Goal: Navigation & Orientation: Find specific page/section

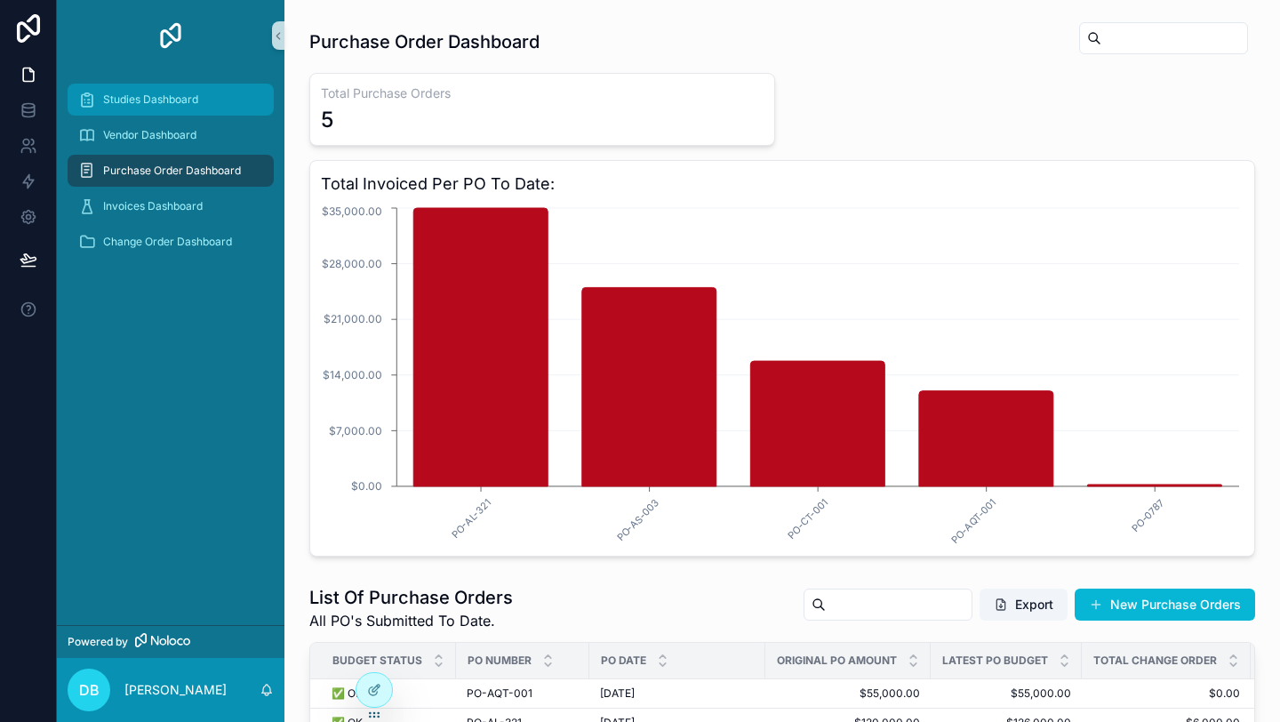
click at [160, 102] on span "Studies Dashboard" at bounding box center [150, 99] width 95 height 14
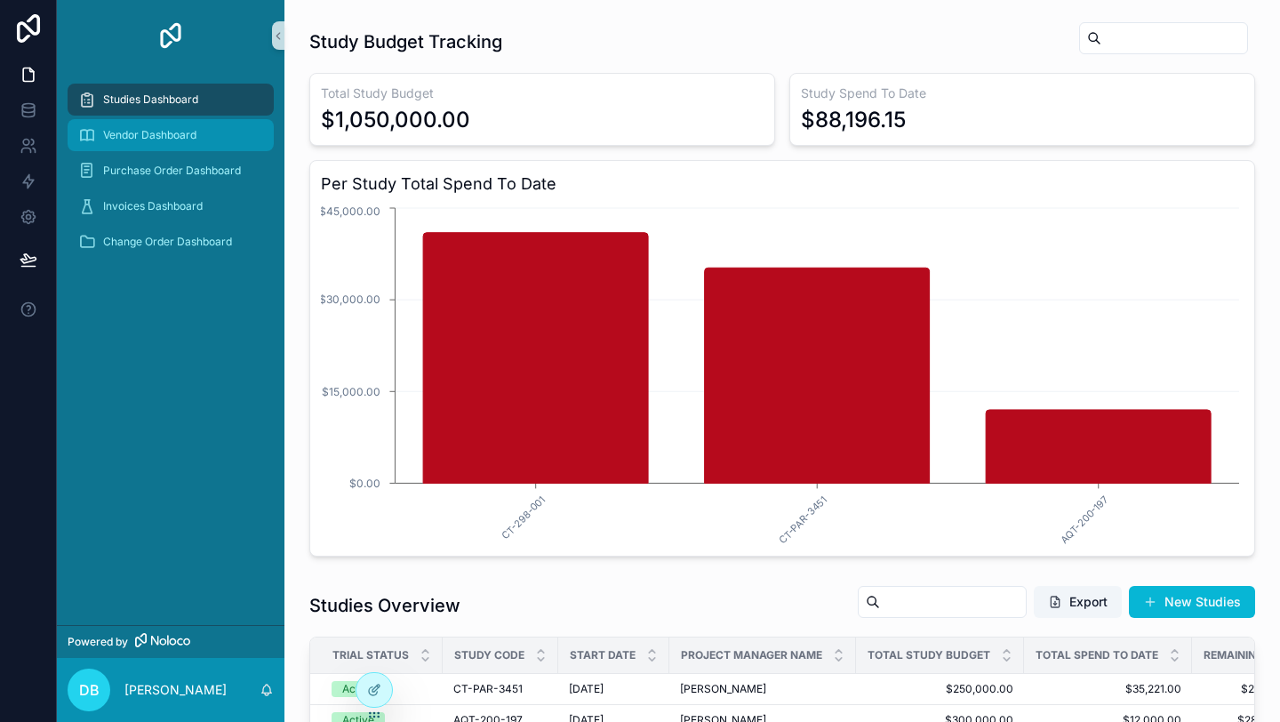
click at [162, 141] on span "Vendor Dashboard" at bounding box center [149, 135] width 93 height 14
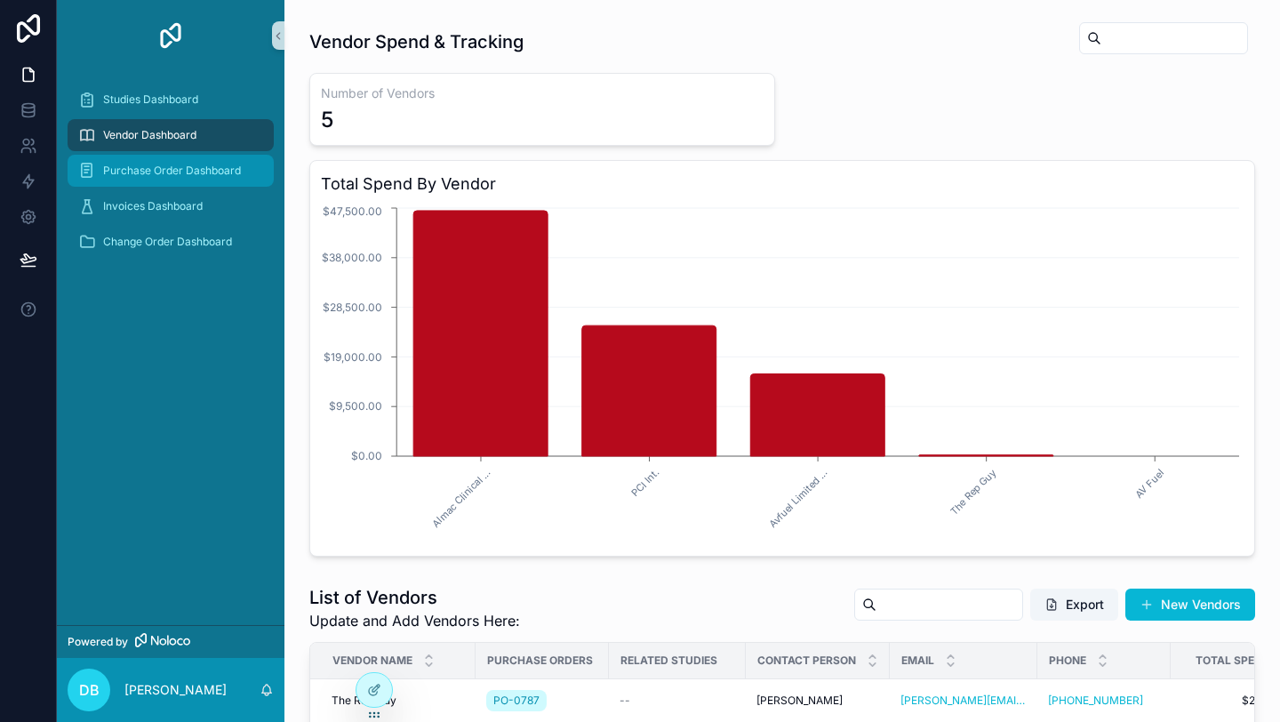
click at [136, 164] on span "Purchase Order Dashboard" at bounding box center [172, 171] width 138 height 14
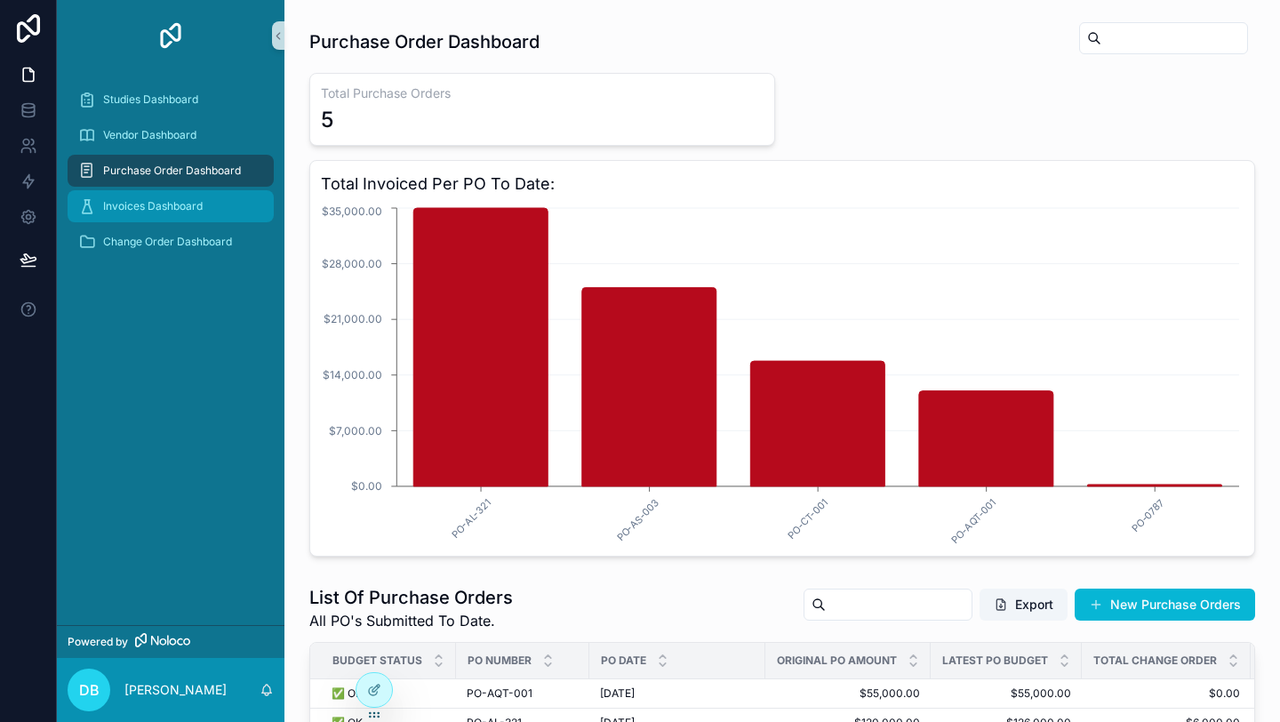
click at [132, 210] on span "Invoices Dashboard" at bounding box center [153, 206] width 100 height 14
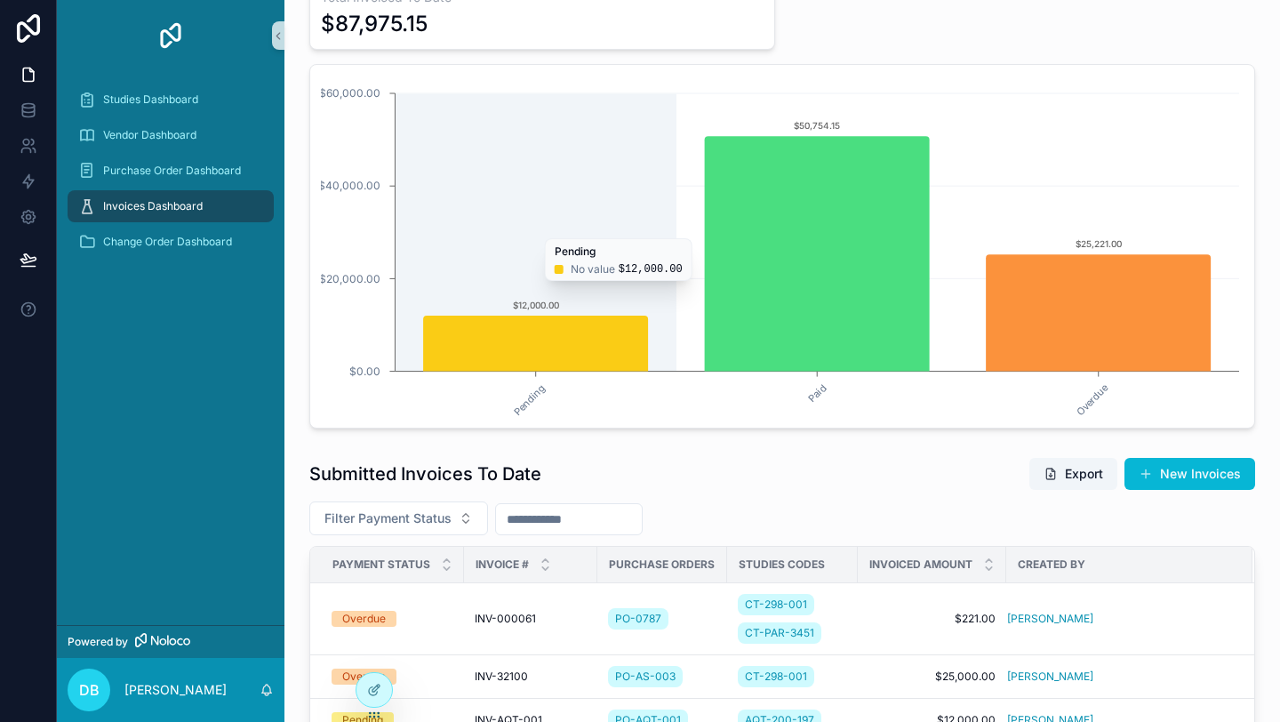
scroll to position [100, 0]
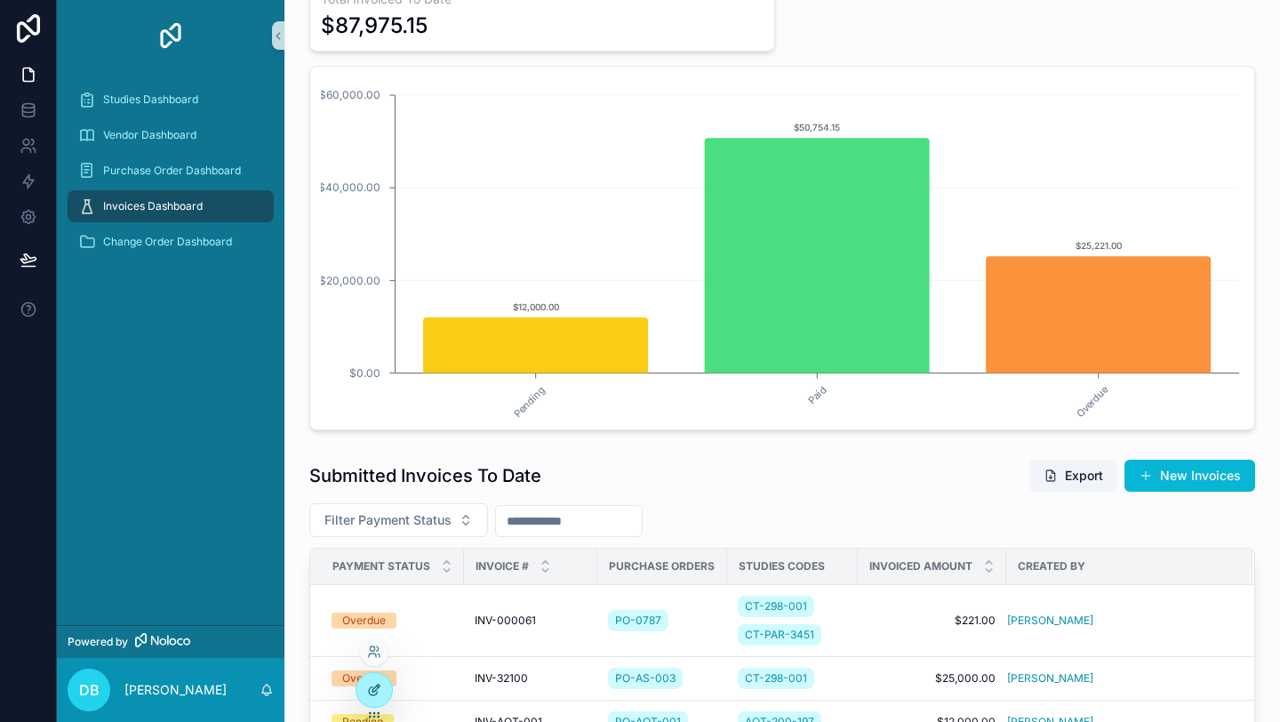
click at [384, 693] on div at bounding box center [374, 690] width 36 height 34
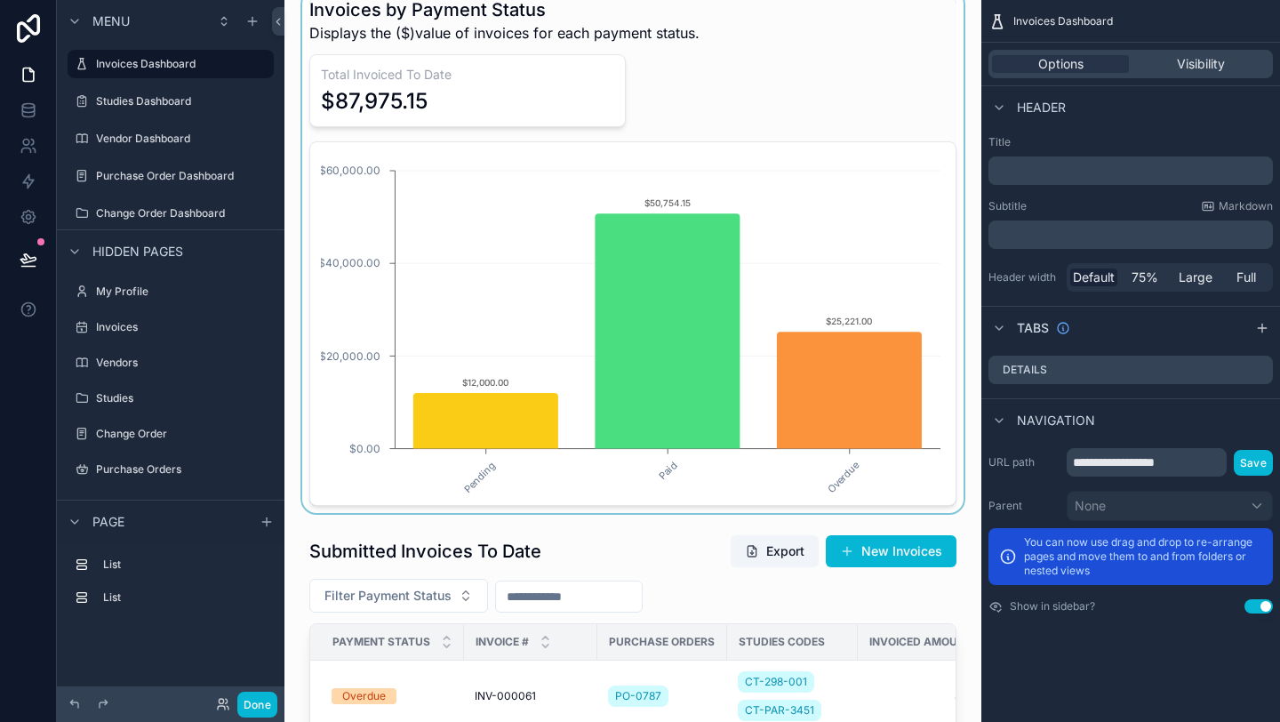
scroll to position [0, 0]
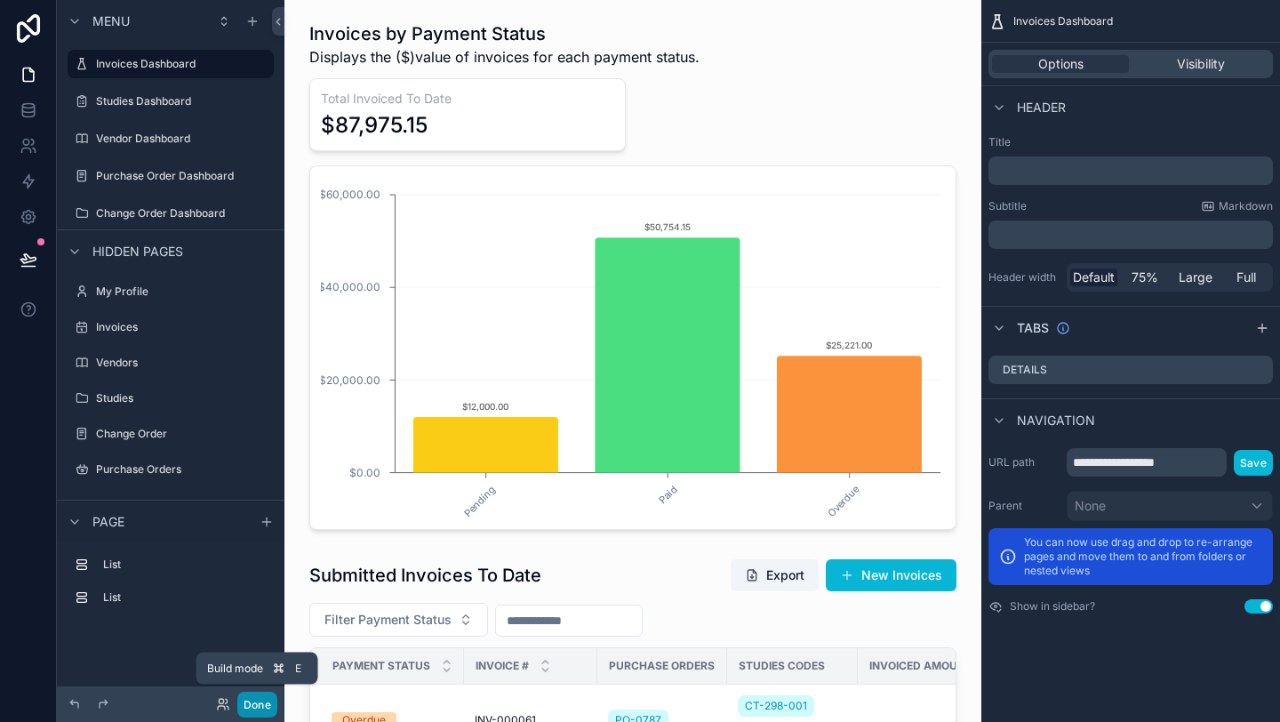
click at [255, 700] on button "Done" at bounding box center [257, 705] width 40 height 26
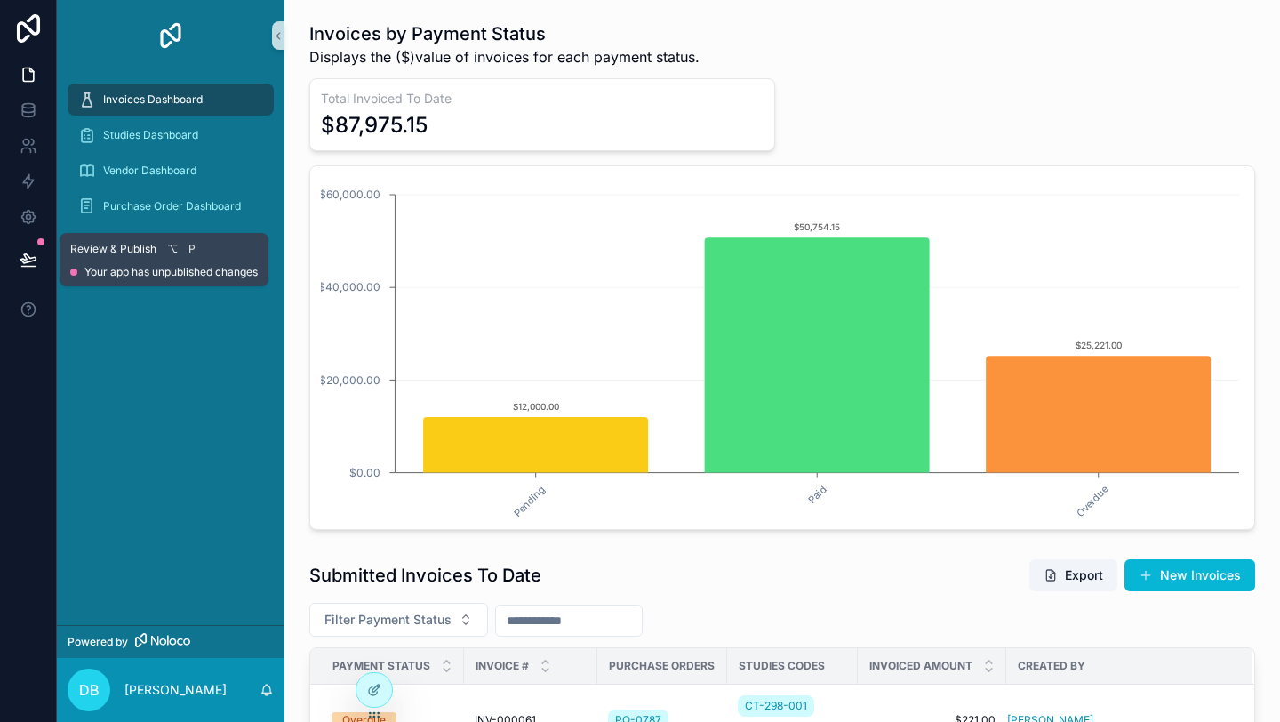
click at [30, 255] on icon at bounding box center [29, 260] width 18 height 18
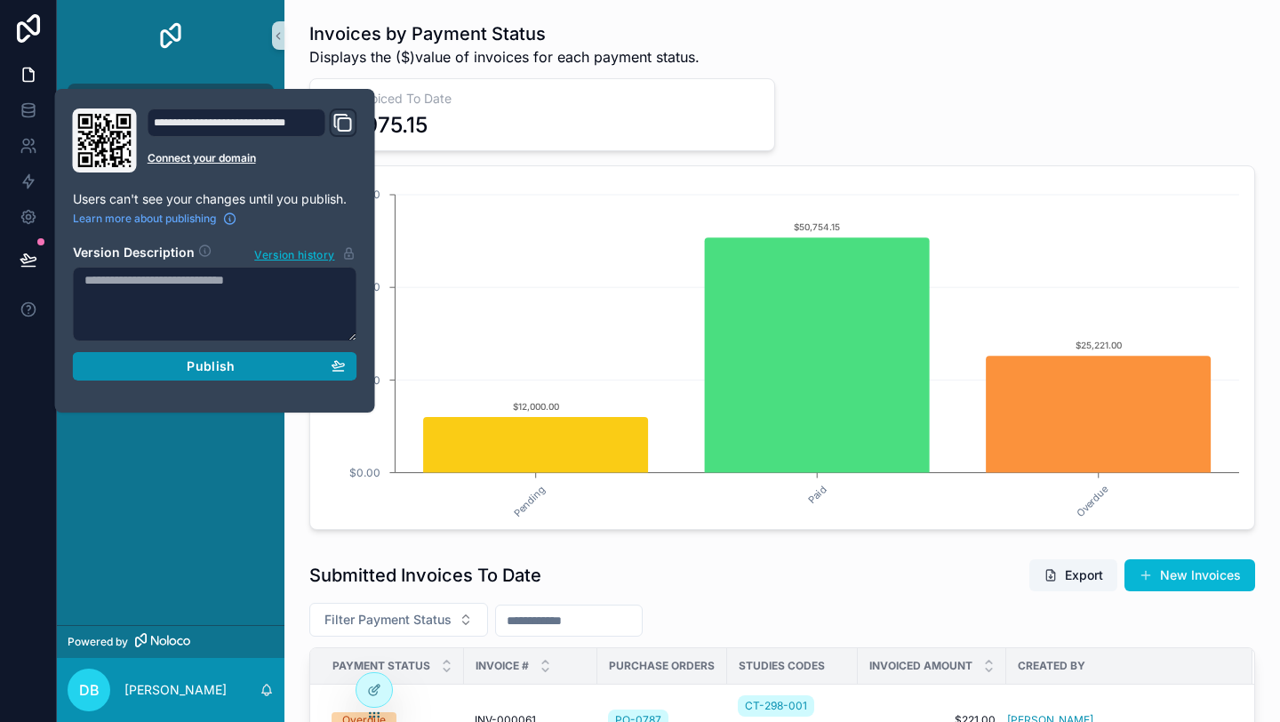
click at [216, 364] on span "Publish" at bounding box center [211, 366] width 48 height 16
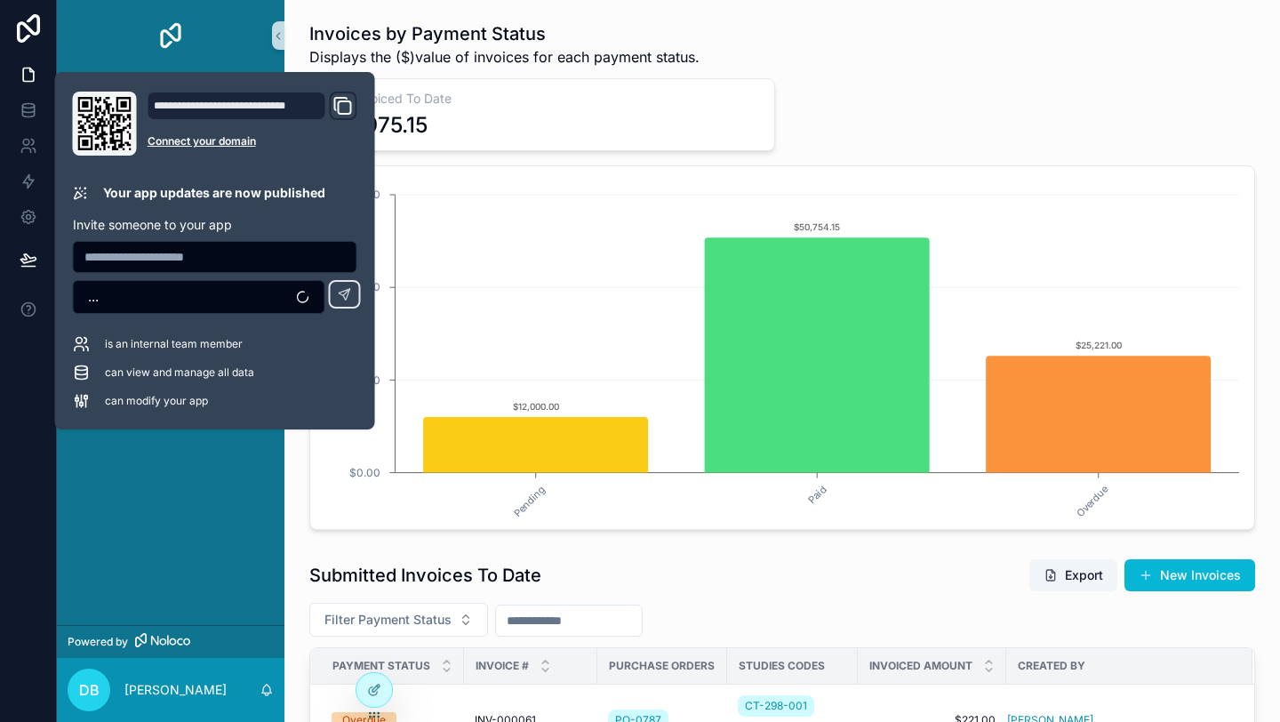
click at [908, 83] on div "Total Invoiced To Date $87,975.15 Pending Paid Overdue $0.00 $20,000.00 $40,000…" at bounding box center [782, 304] width 946 height 452
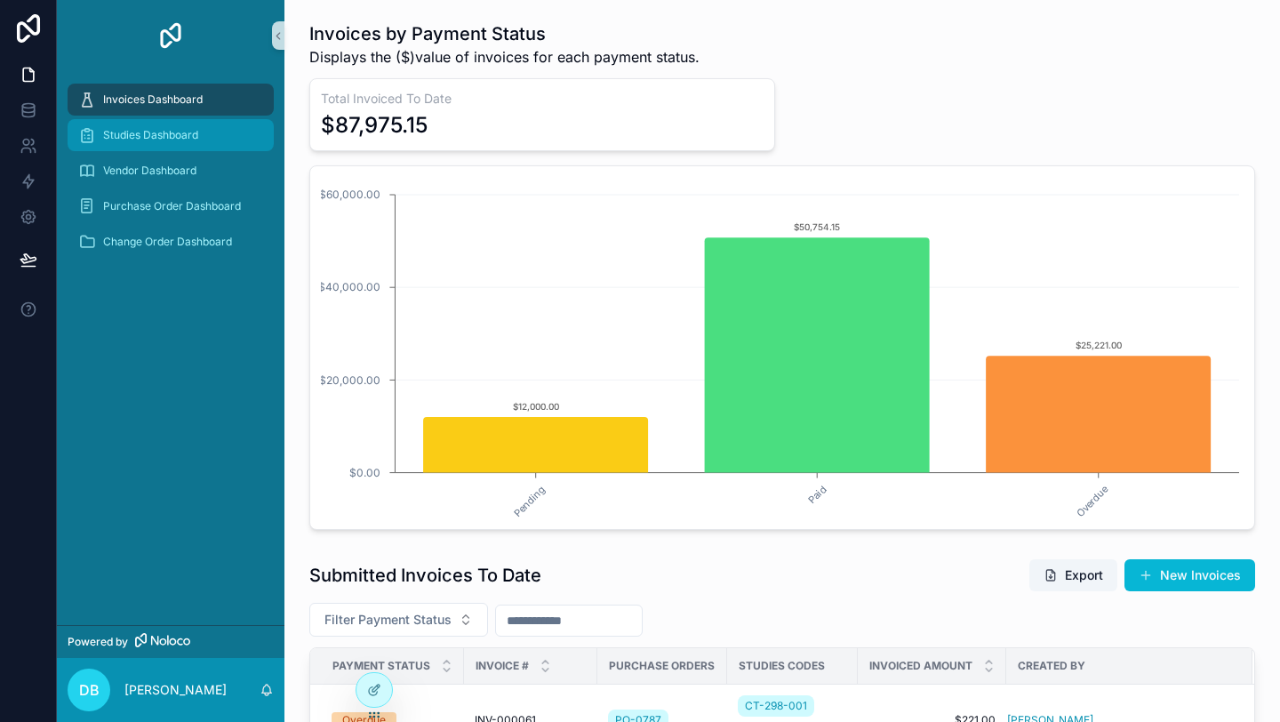
click at [164, 136] on span "Studies Dashboard" at bounding box center [150, 135] width 95 height 14
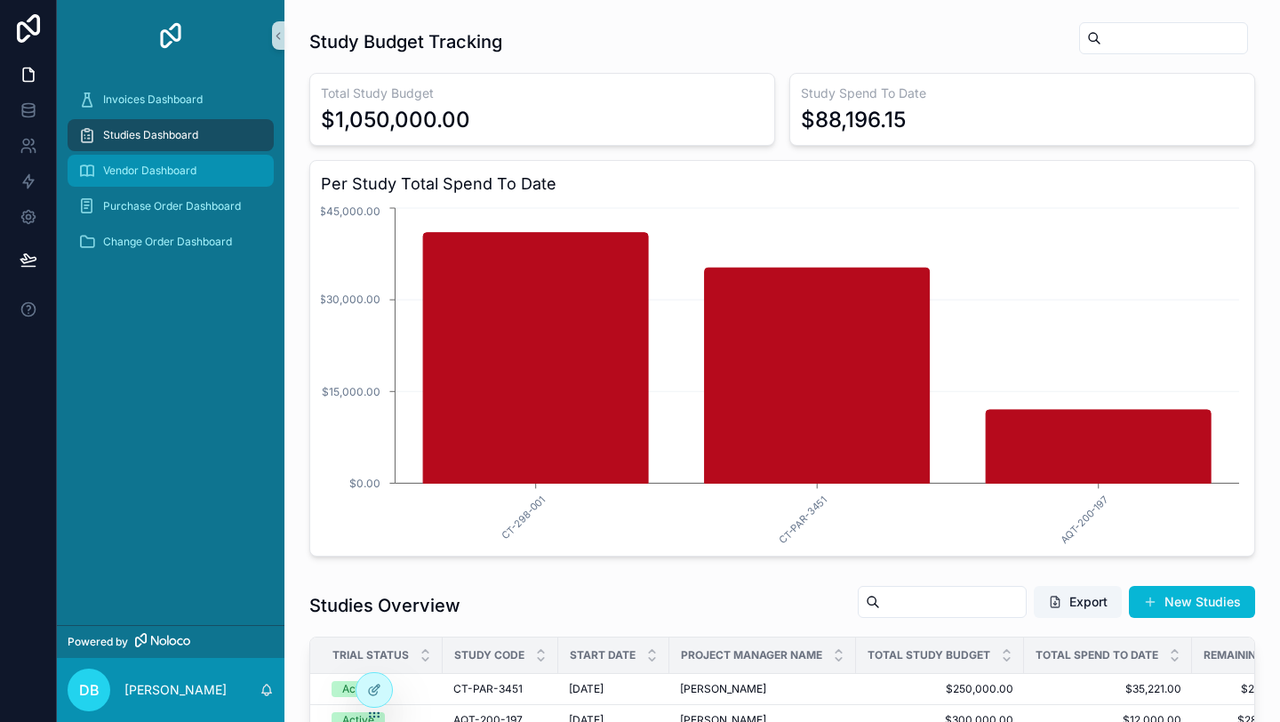
click at [163, 165] on span "Vendor Dashboard" at bounding box center [149, 171] width 93 height 14
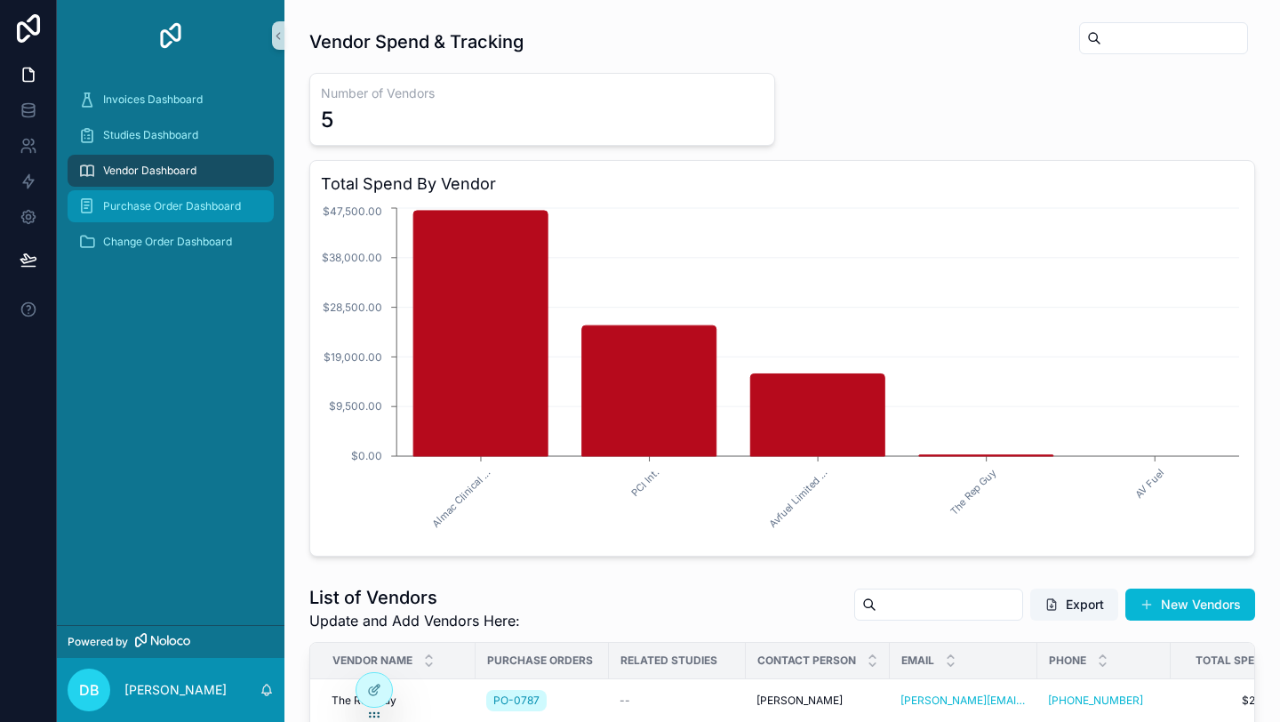
click at [174, 206] on span "Purchase Order Dashboard" at bounding box center [172, 206] width 138 height 14
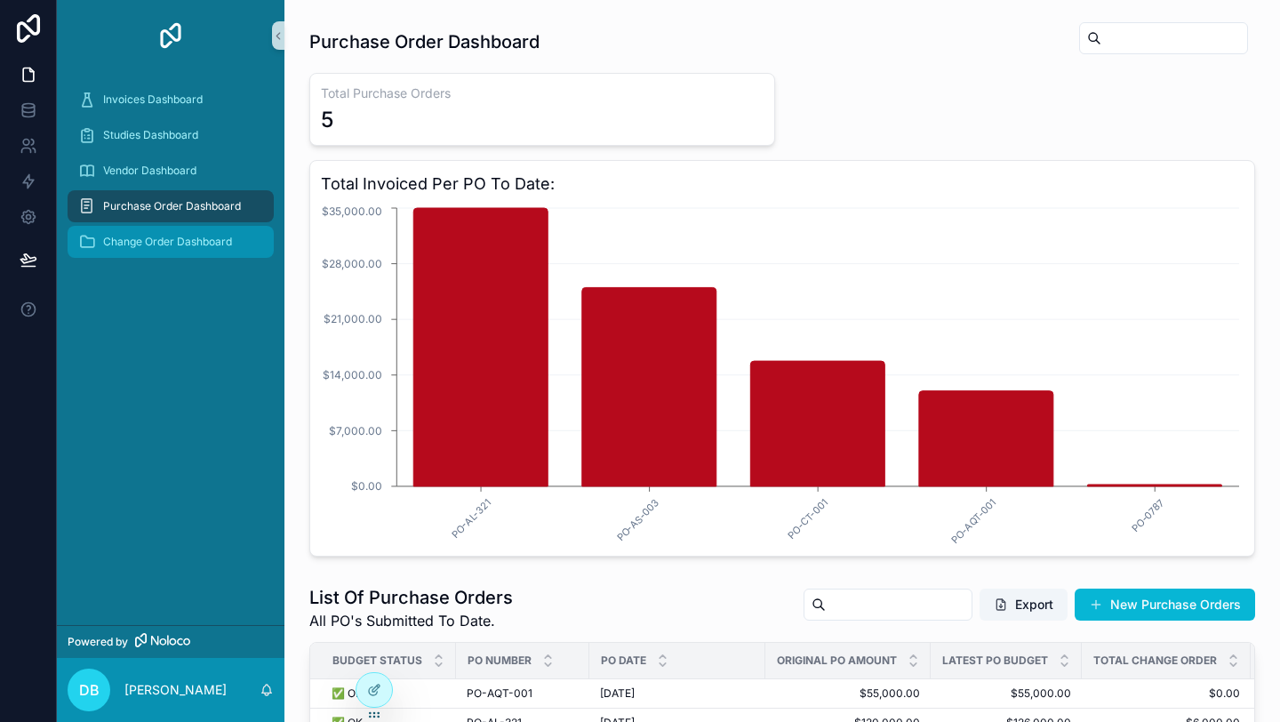
click at [180, 245] on span "Change Order Dashboard" at bounding box center [167, 242] width 129 height 14
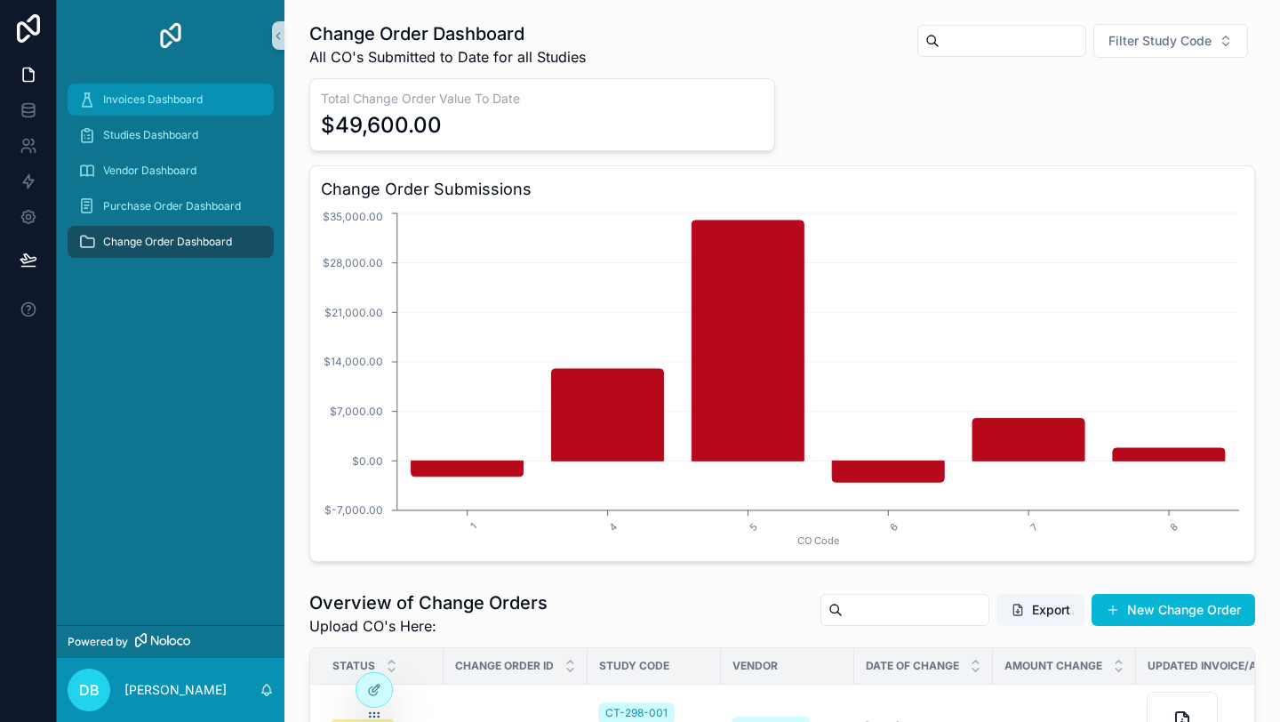
click at [160, 102] on span "Invoices Dashboard" at bounding box center [153, 99] width 100 height 14
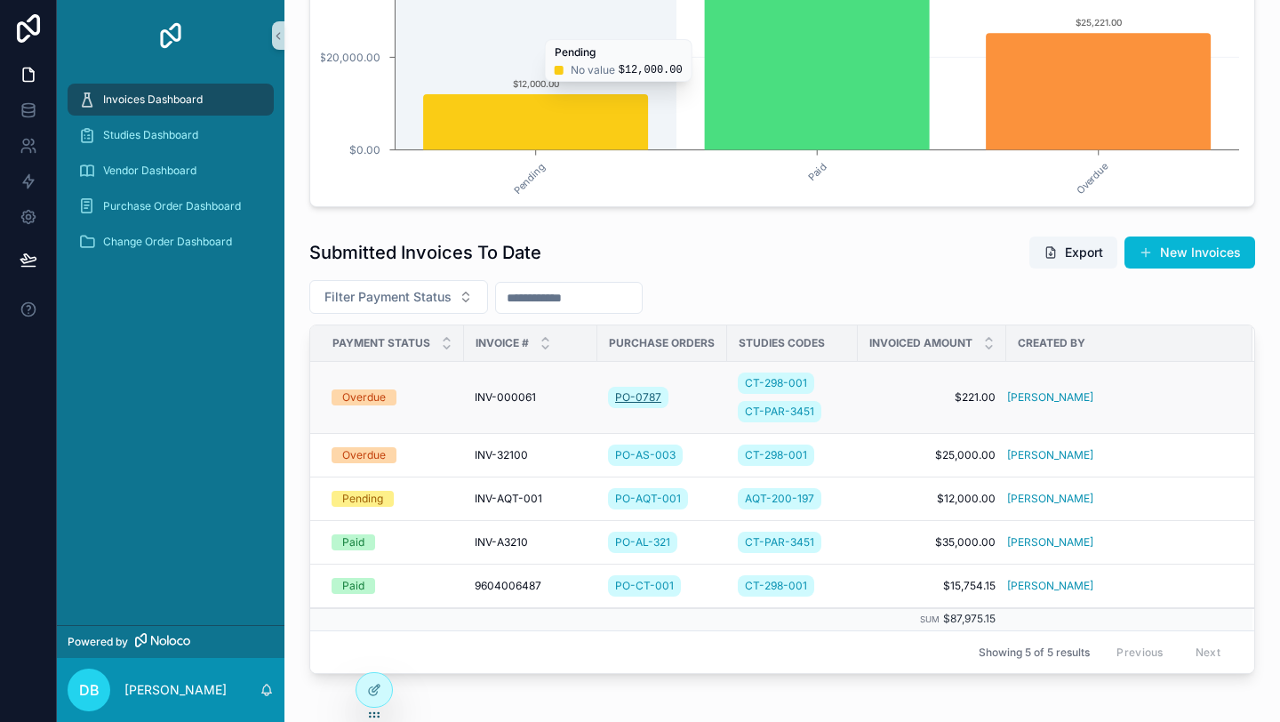
scroll to position [423, 0]
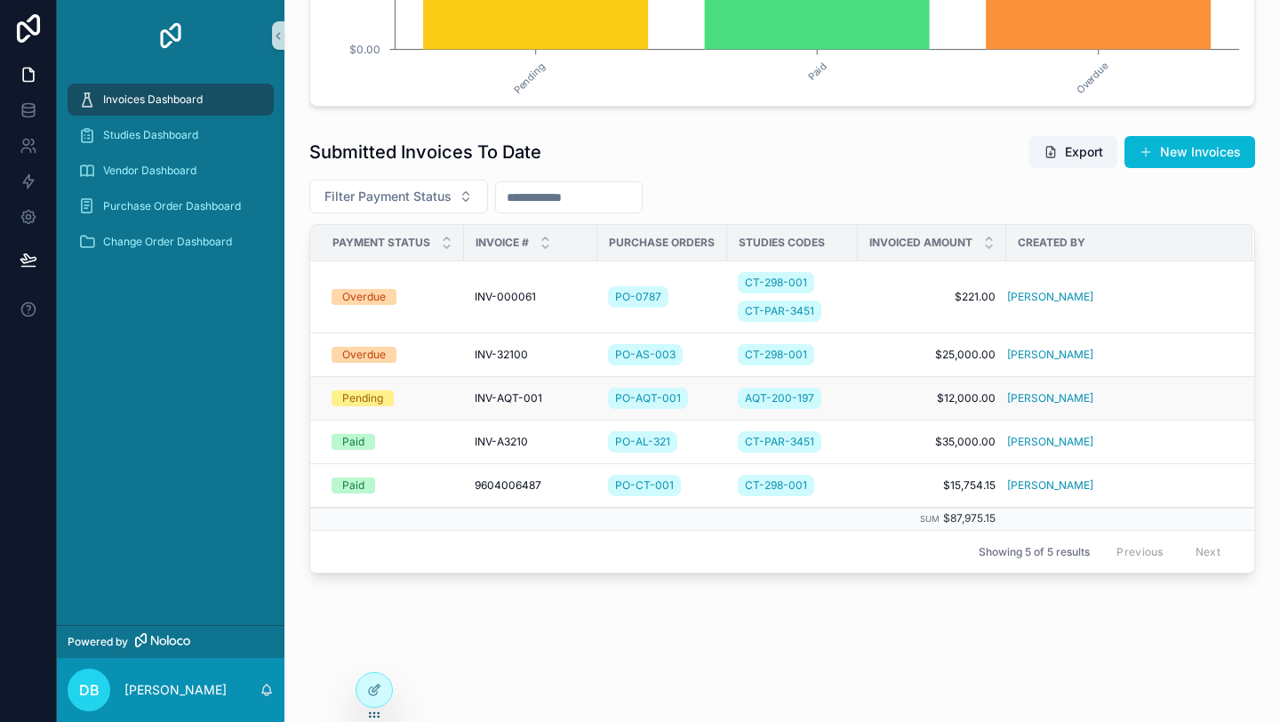
click at [877, 396] on span "$12,000.00" at bounding box center [932, 398] width 127 height 14
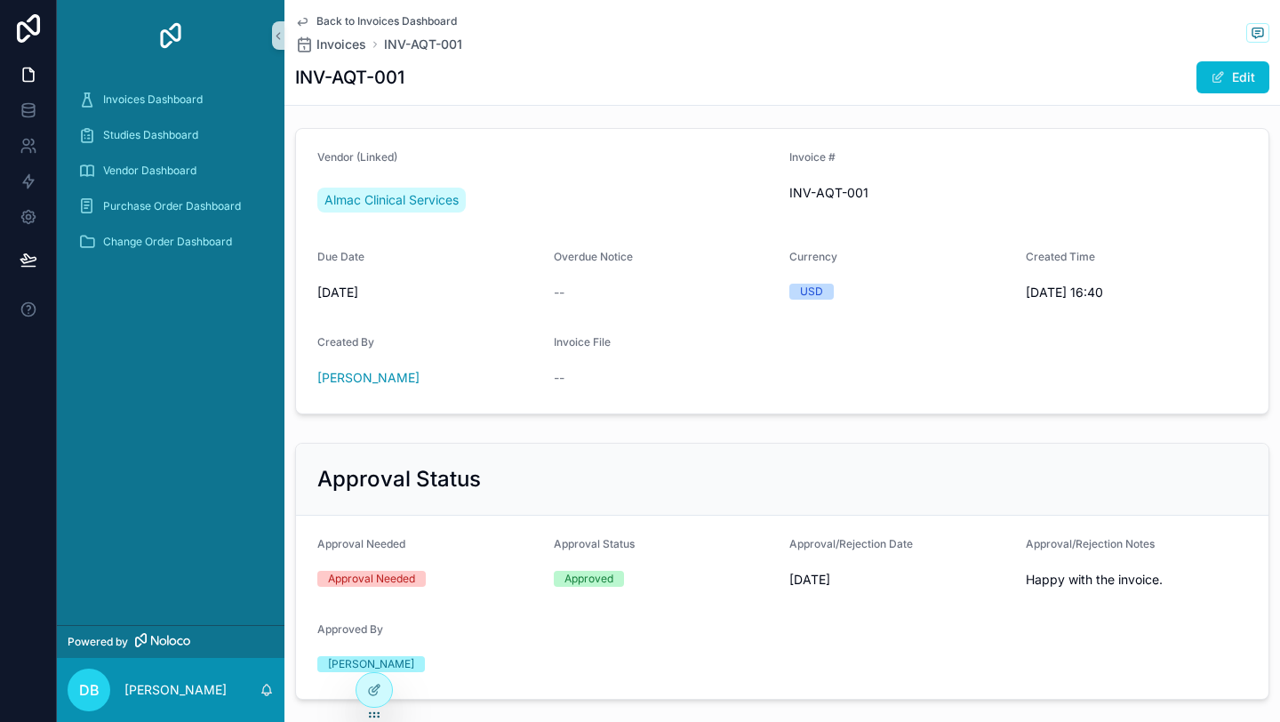
scroll to position [421, 0]
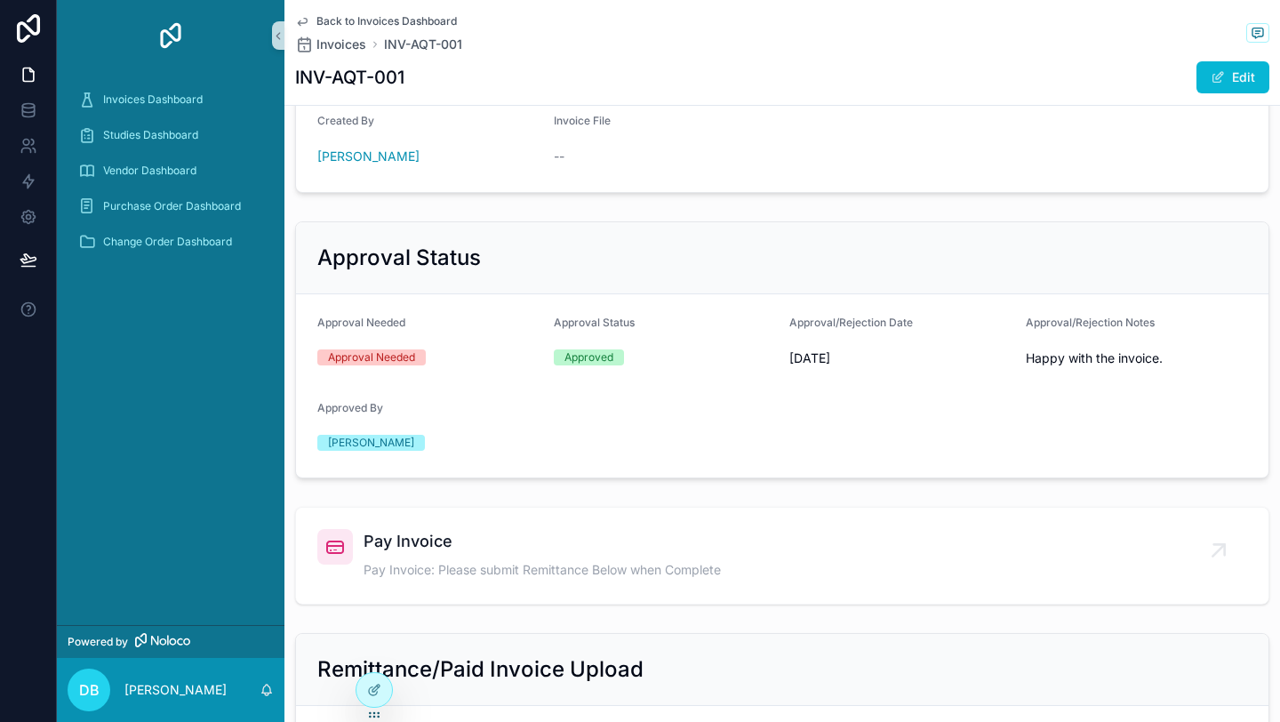
click at [363, 16] on span "Back to Invoices Dashboard" at bounding box center [386, 21] width 140 height 14
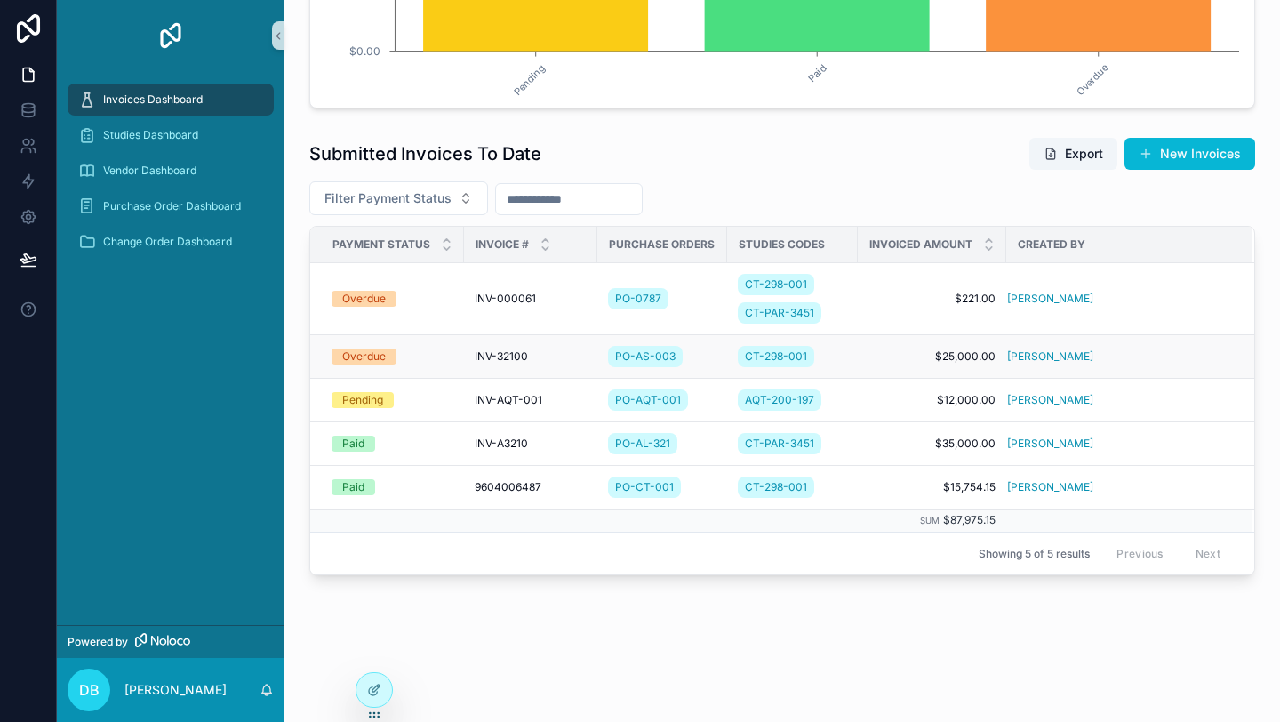
click at [430, 361] on div "Overdue" at bounding box center [393, 356] width 122 height 16
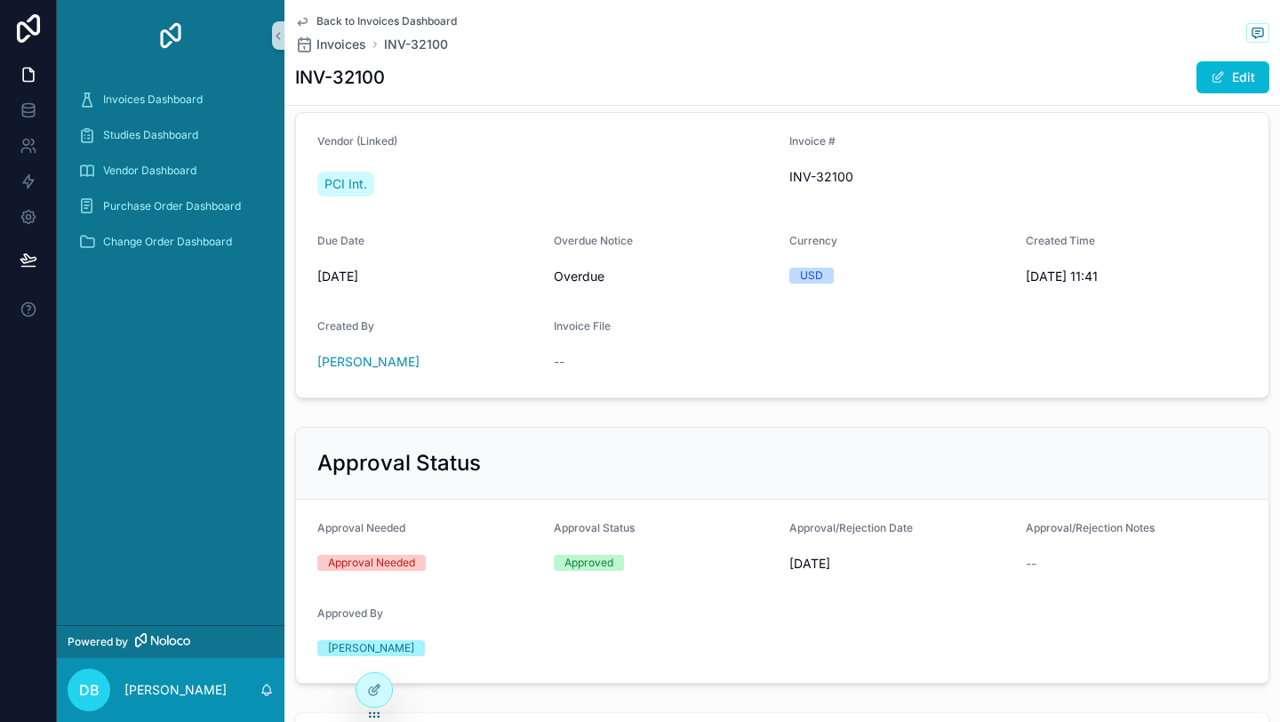
scroll to position [407, 0]
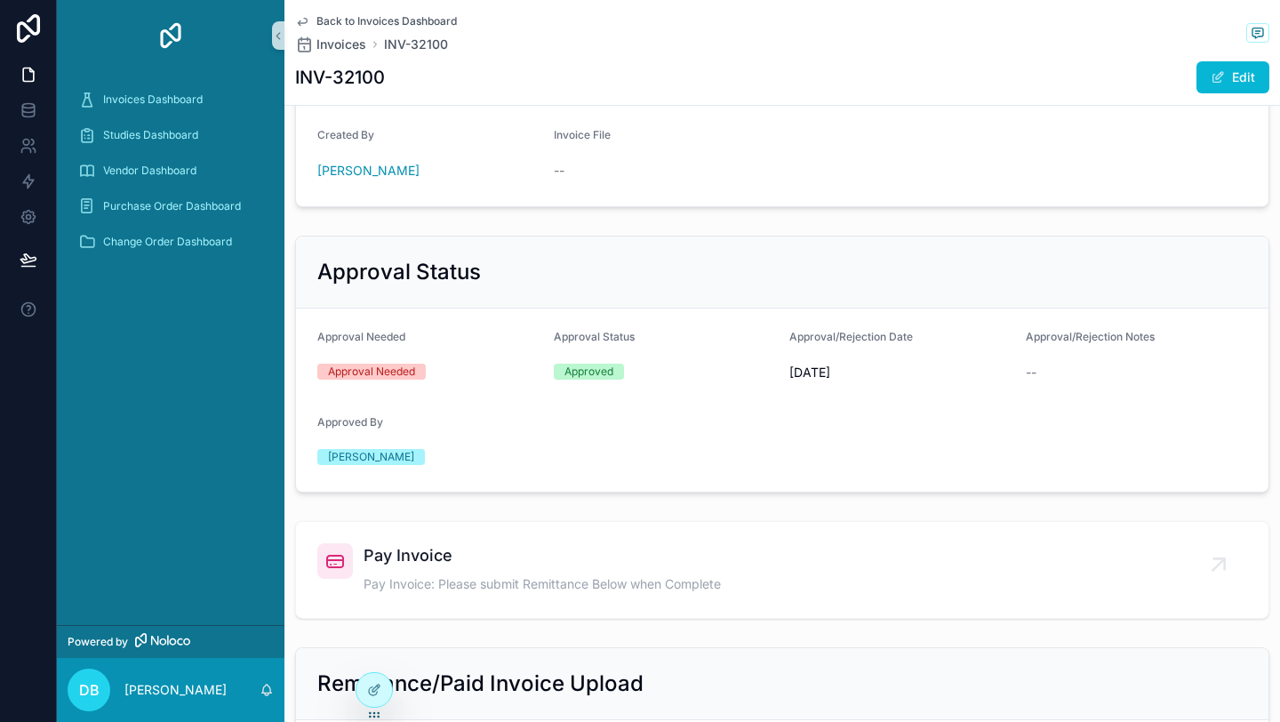
click at [306, 20] on icon "scrollable content" at bounding box center [302, 21] width 14 height 14
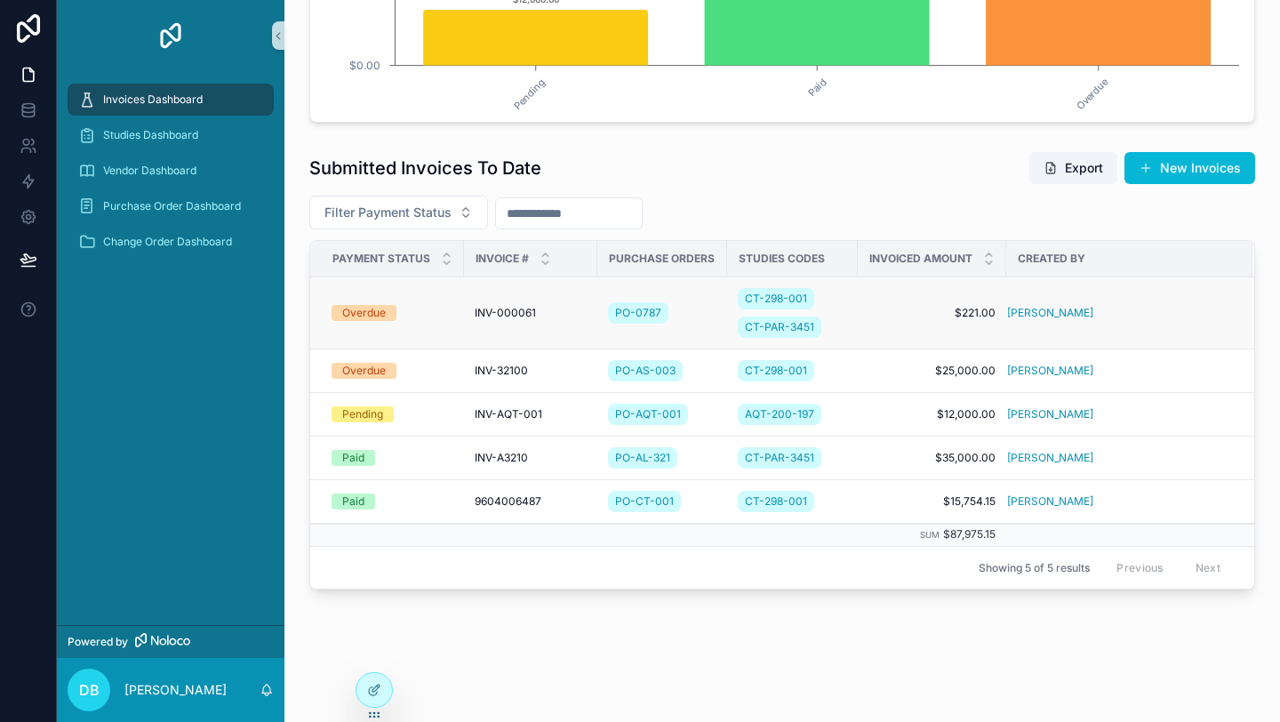
click at [905, 300] on td "$221.00 $221.00" at bounding box center [932, 313] width 148 height 72
click at [862, 310] on td "$221.00 $221.00" at bounding box center [932, 313] width 148 height 72
click at [888, 312] on span "$221.00" at bounding box center [932, 313] width 127 height 14
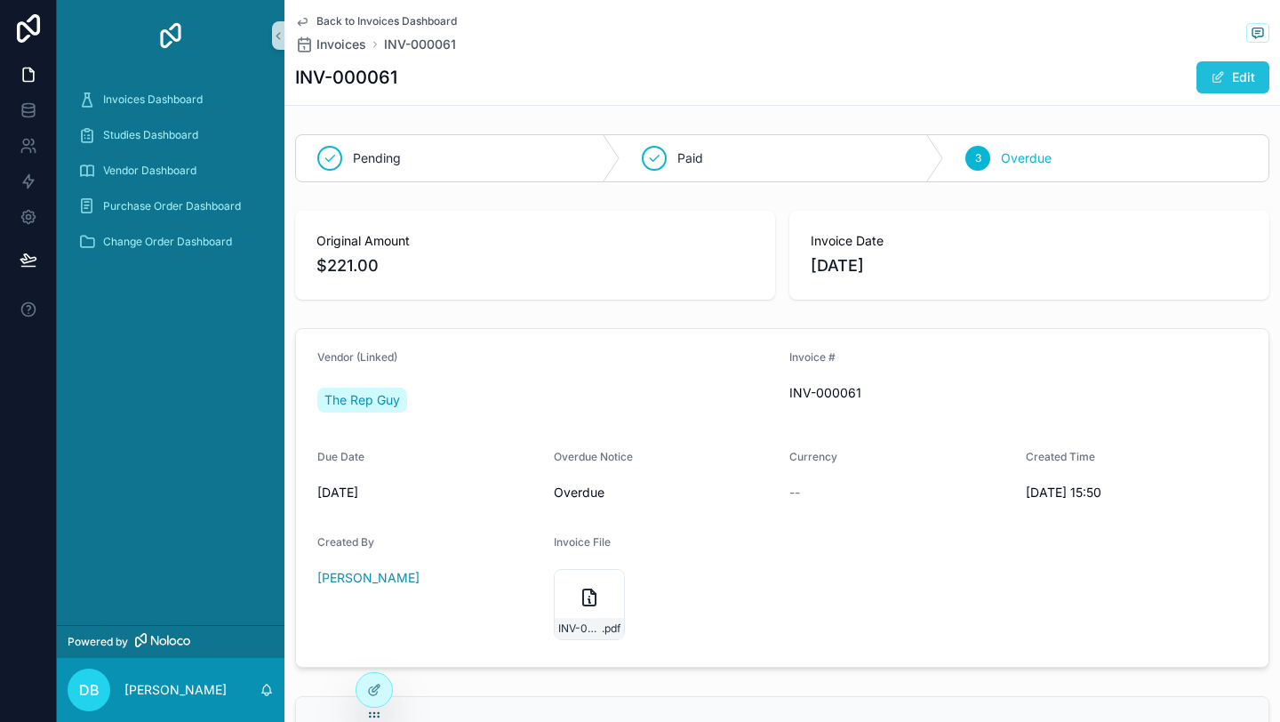
click at [1219, 82] on span "scrollable content" at bounding box center [1218, 77] width 14 height 14
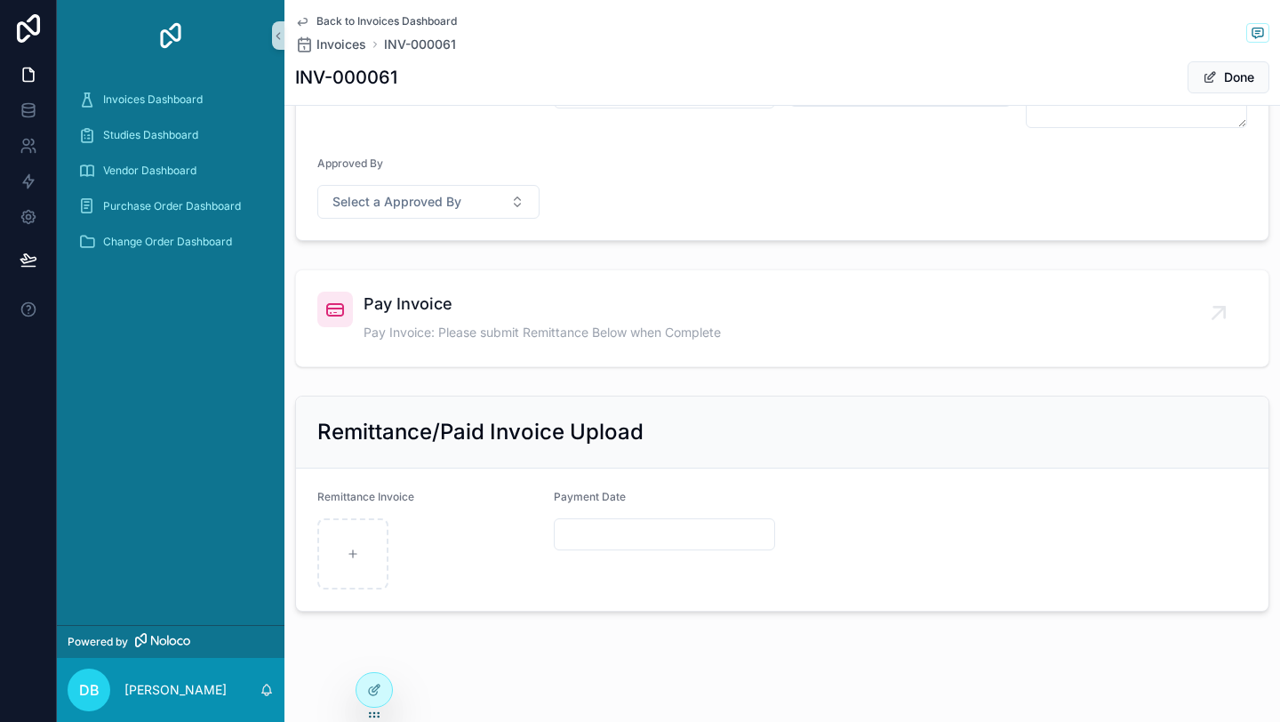
scroll to position [742, 0]
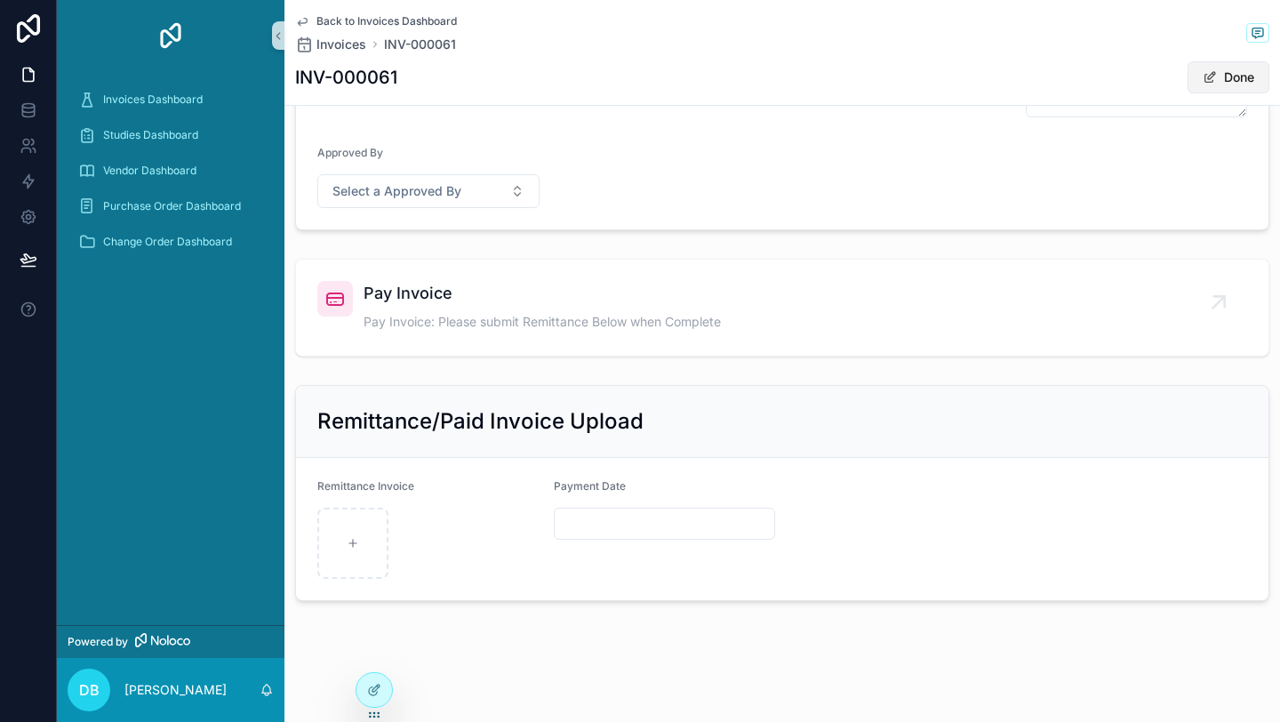
click at [1212, 75] on span "scrollable content" at bounding box center [1210, 77] width 14 height 14
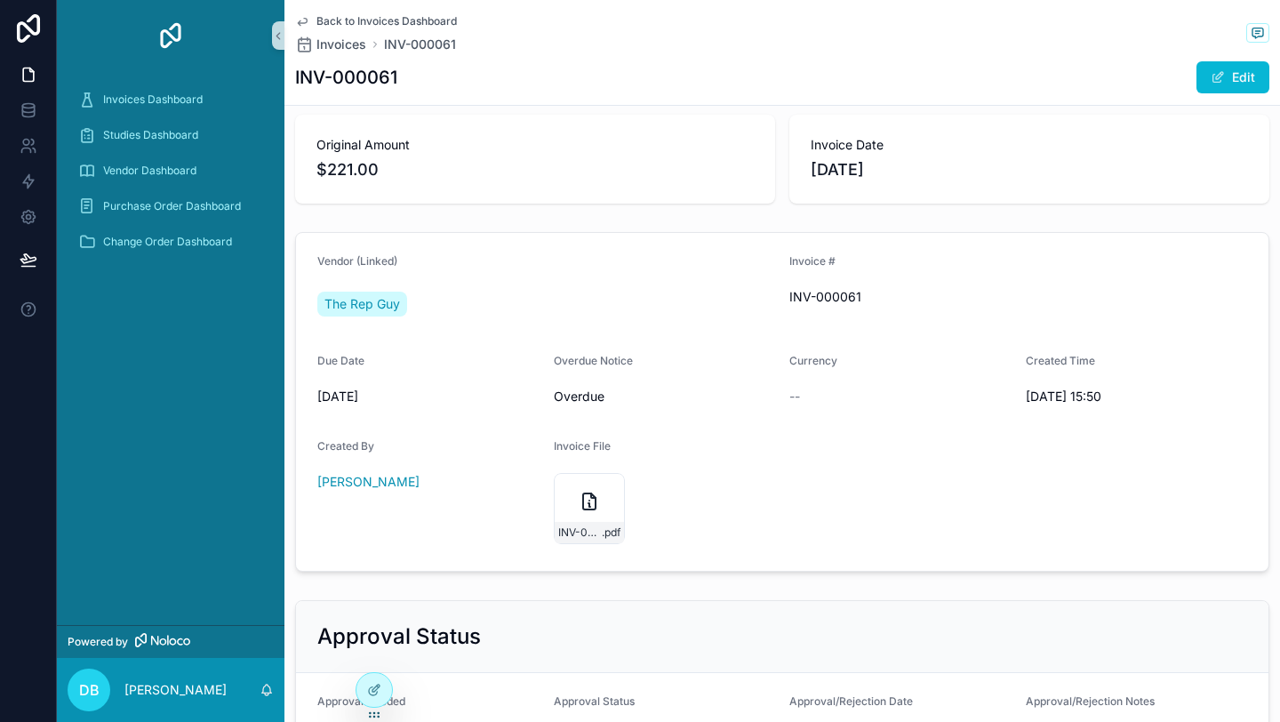
scroll to position [22, 0]
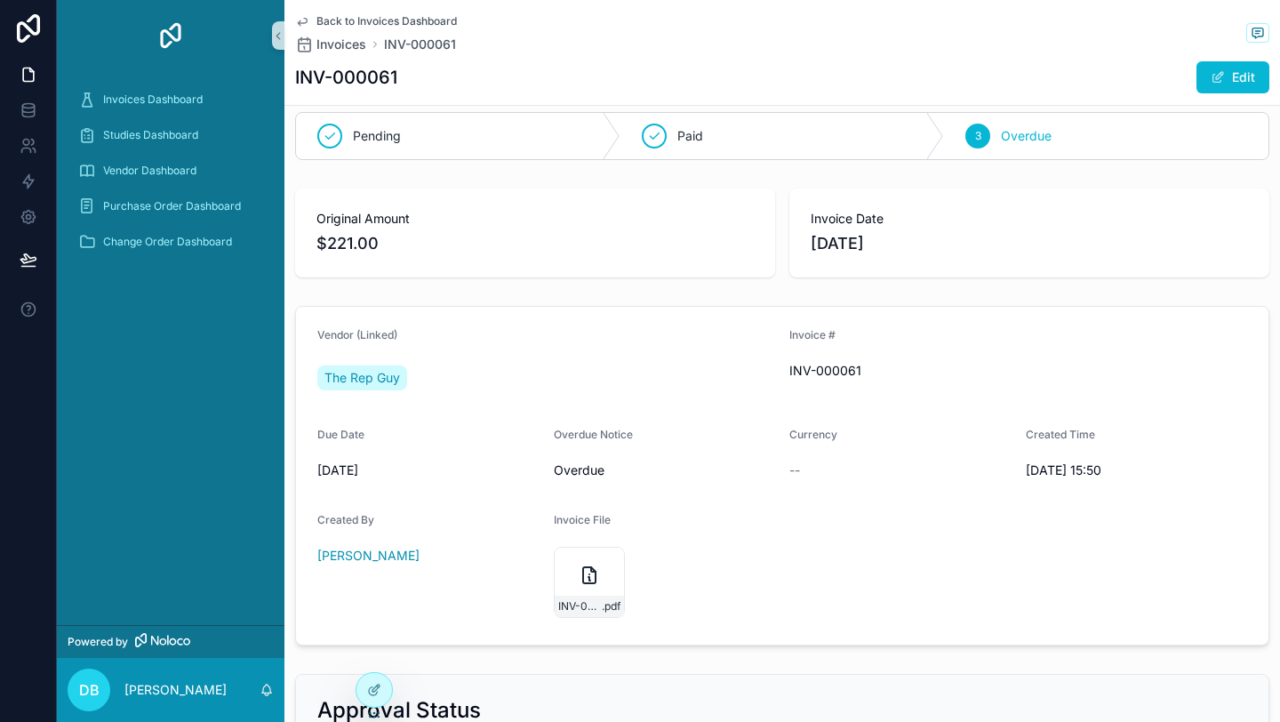
click at [376, 20] on span "Back to Invoices Dashboard" at bounding box center [386, 21] width 140 height 14
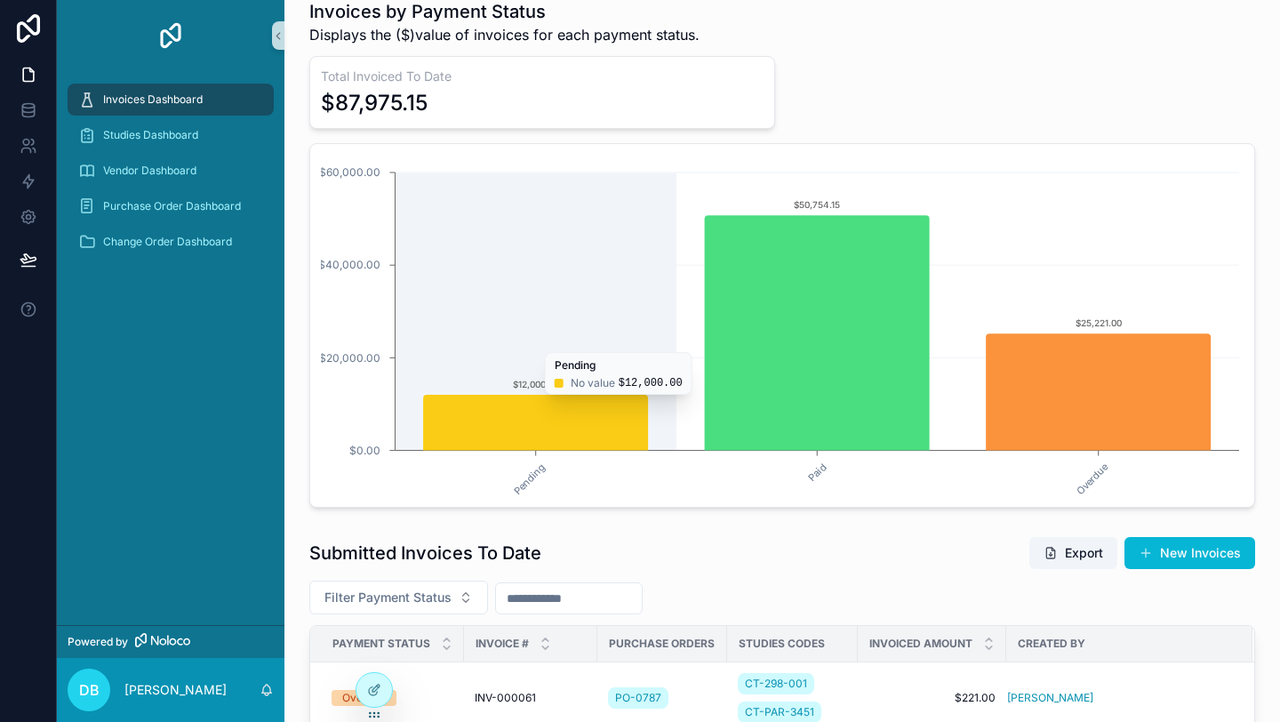
click at [780, 348] on icon "chart" at bounding box center [817, 332] width 225 height 235
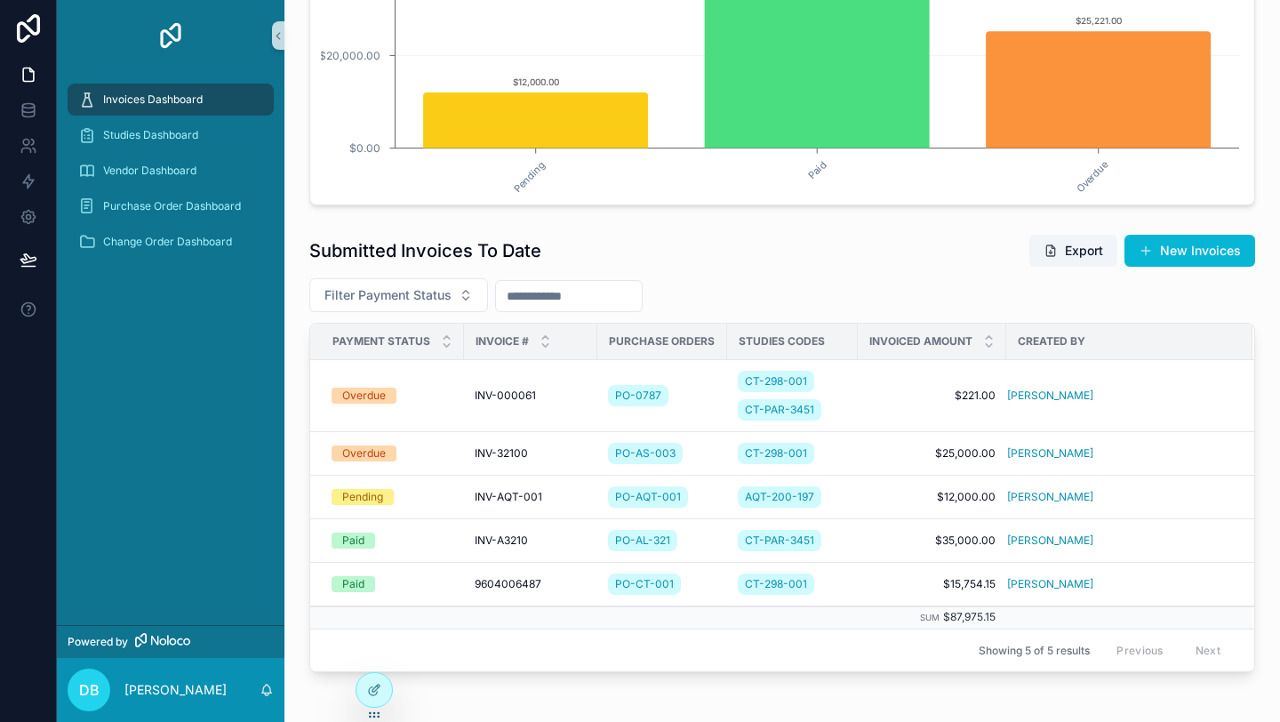
scroll to position [340, 0]
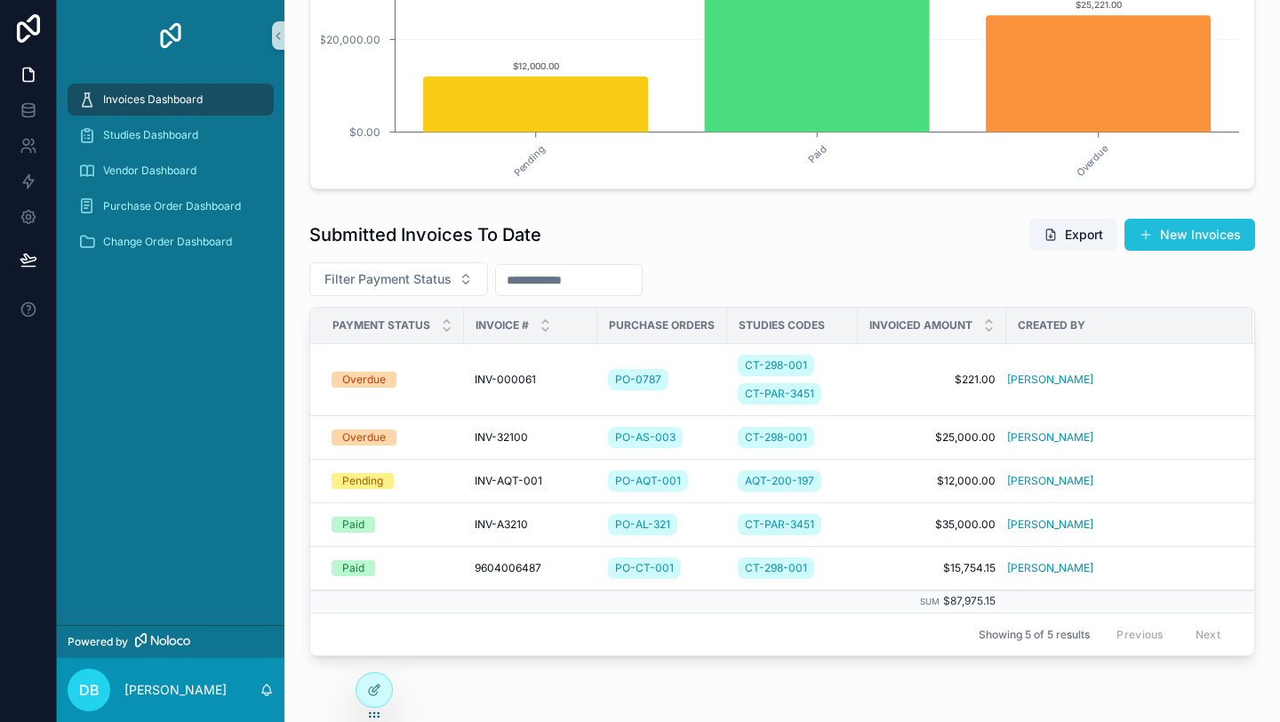
click at [1179, 233] on button "New Invoices" at bounding box center [1190, 235] width 131 height 32
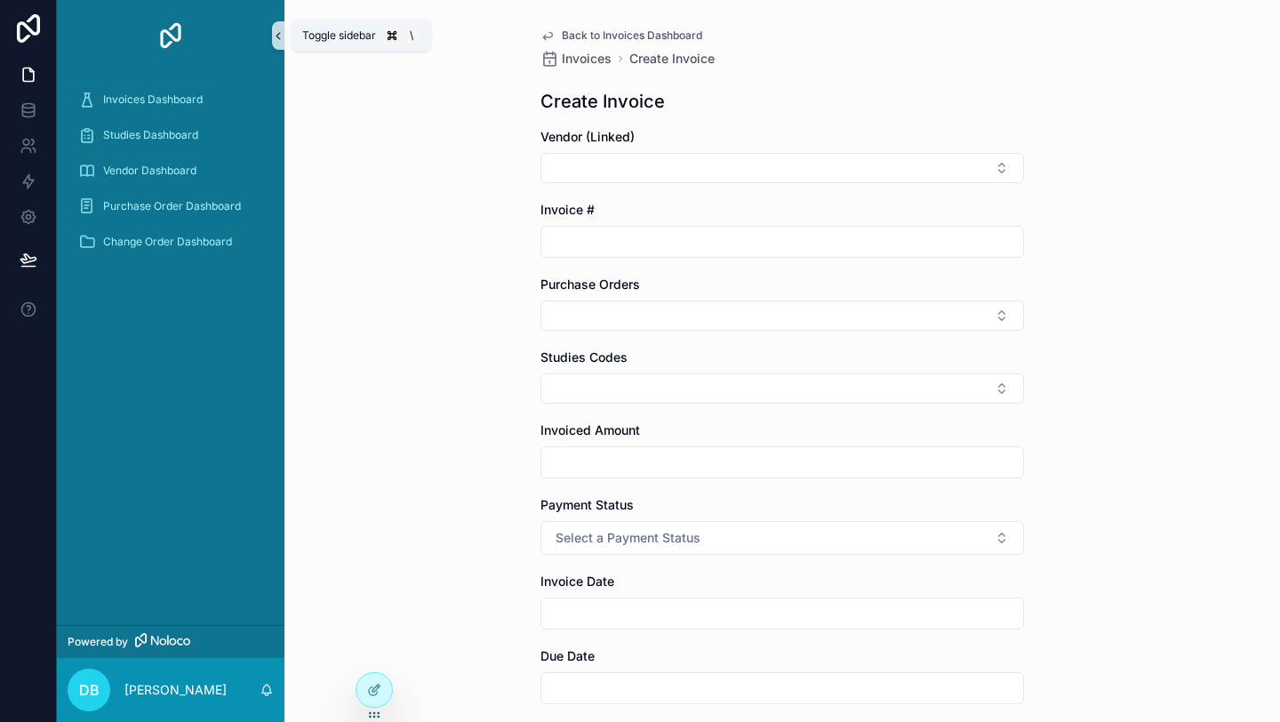
click at [276, 31] on icon "scrollable content" at bounding box center [278, 35] width 12 height 13
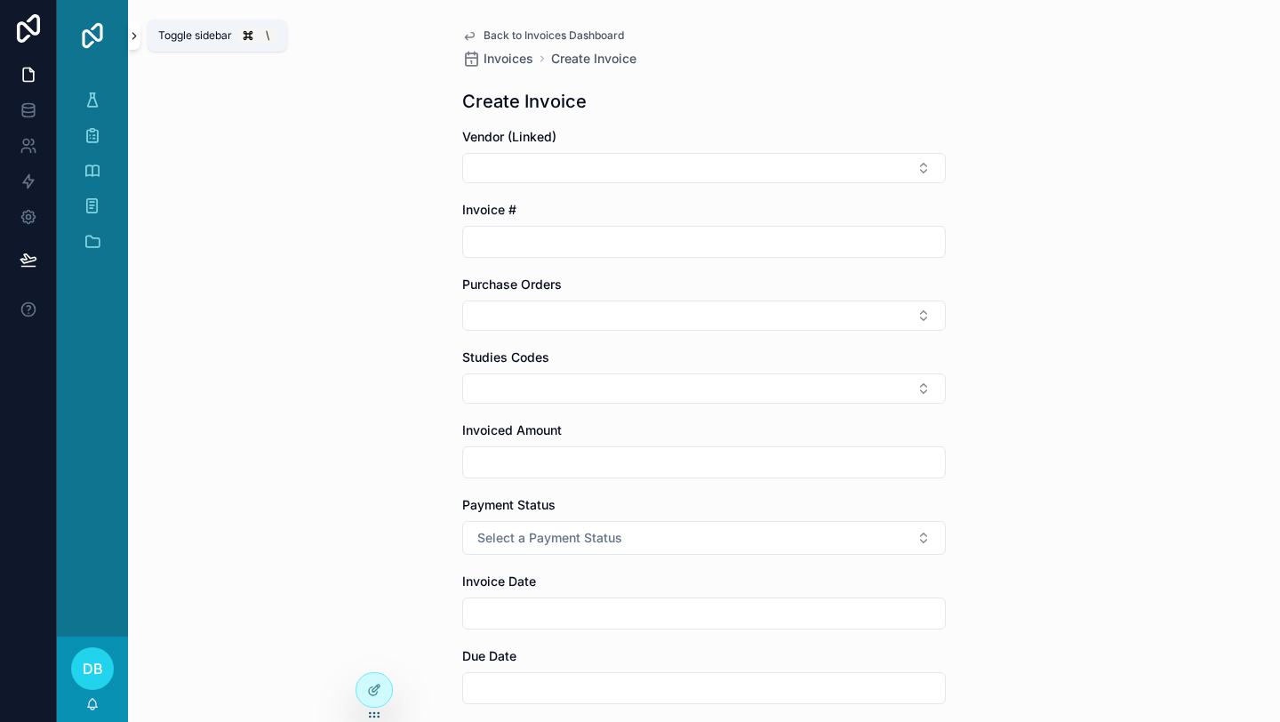
click at [136, 38] on icon "scrollable content" at bounding box center [134, 35] width 12 height 13
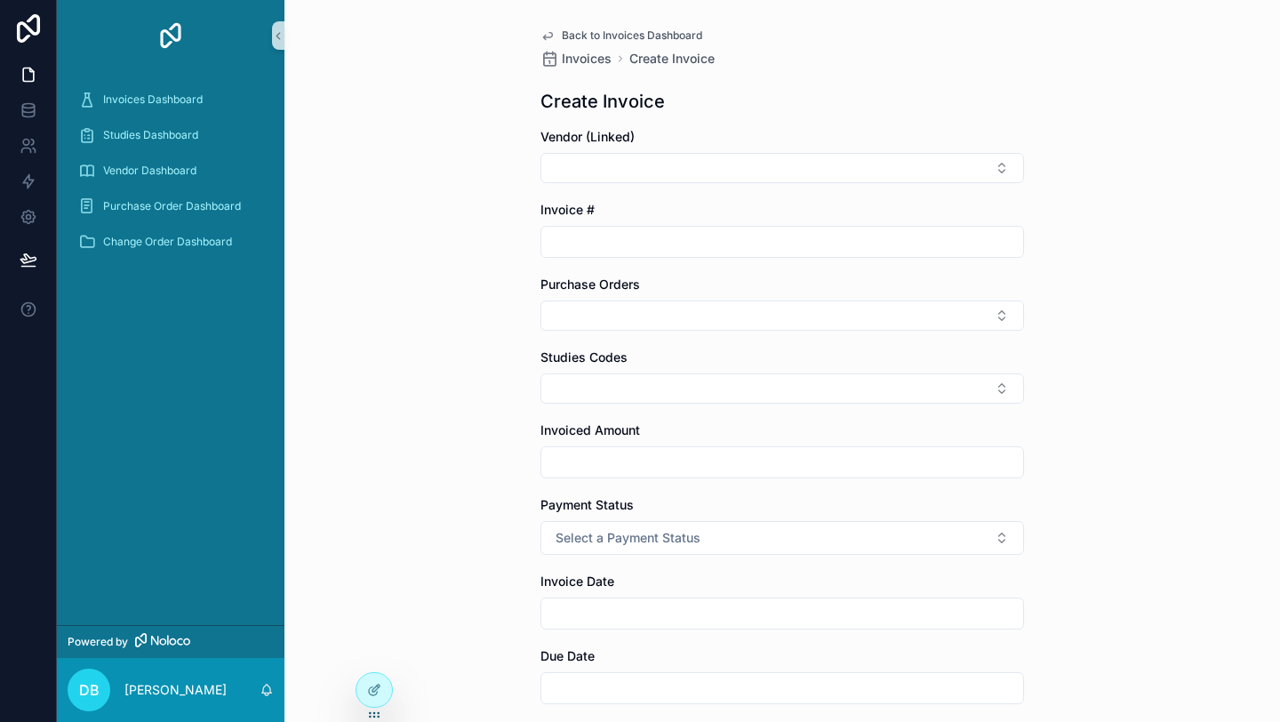
click at [612, 35] on span "Back to Invoices Dashboard" at bounding box center [632, 35] width 140 height 14
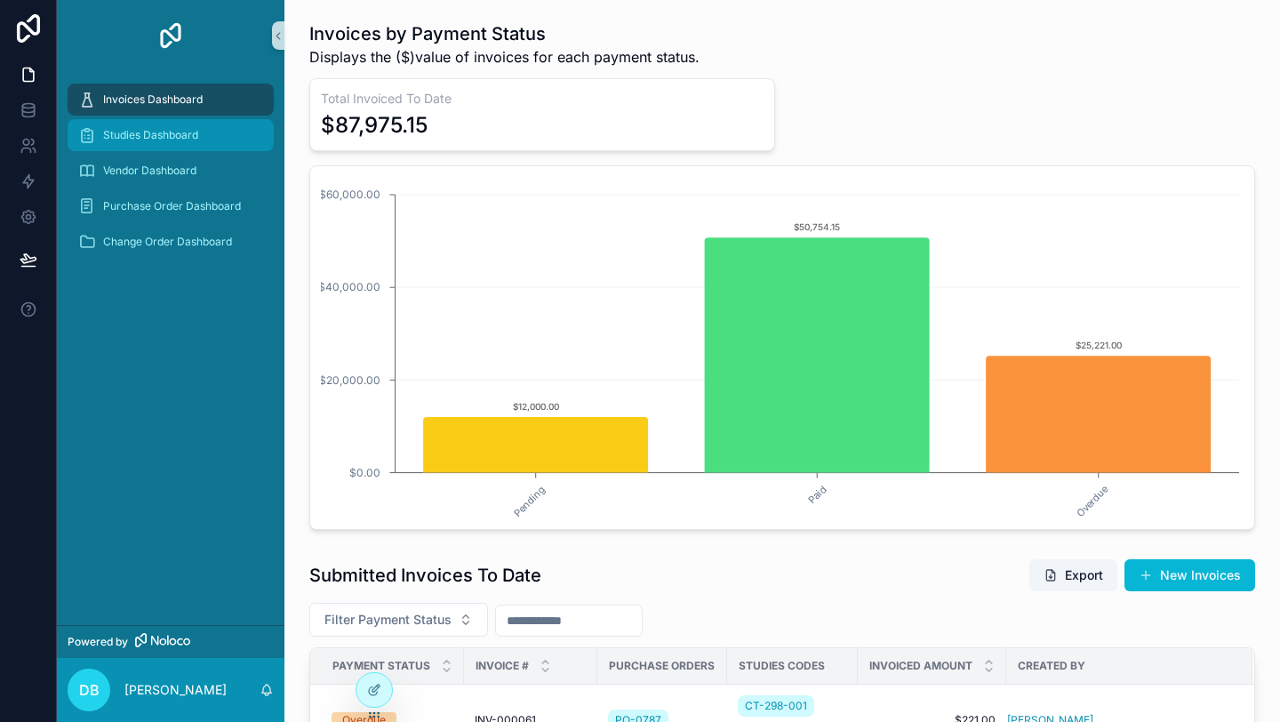
click at [156, 142] on div "Studies Dashboard" at bounding box center [170, 135] width 185 height 28
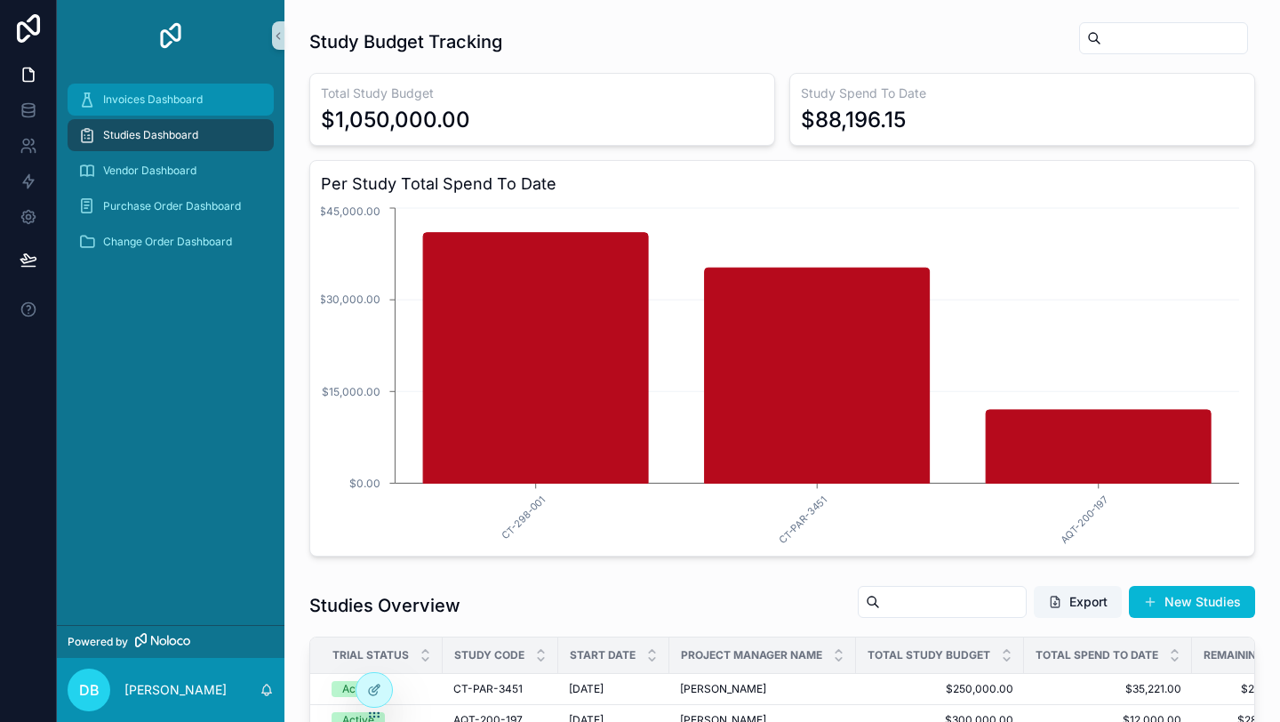
click at [144, 111] on div "Invoices Dashboard" at bounding box center [170, 99] width 185 height 28
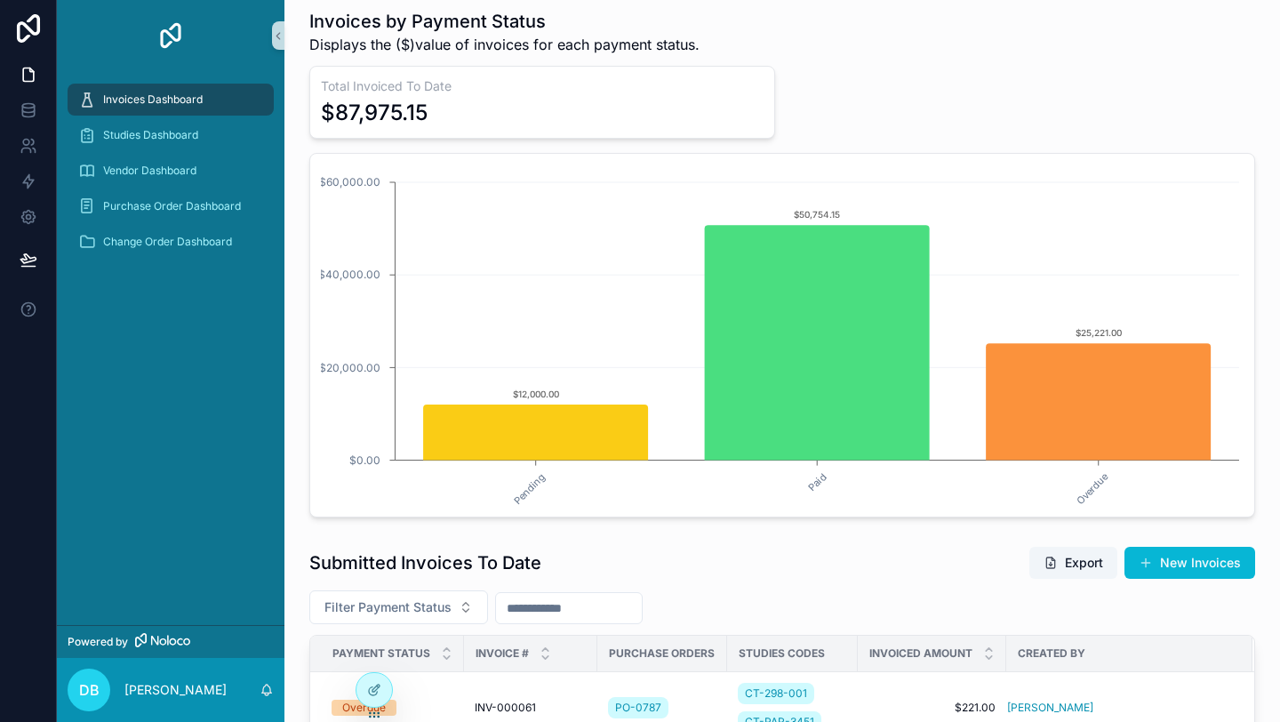
scroll to position [9, 0]
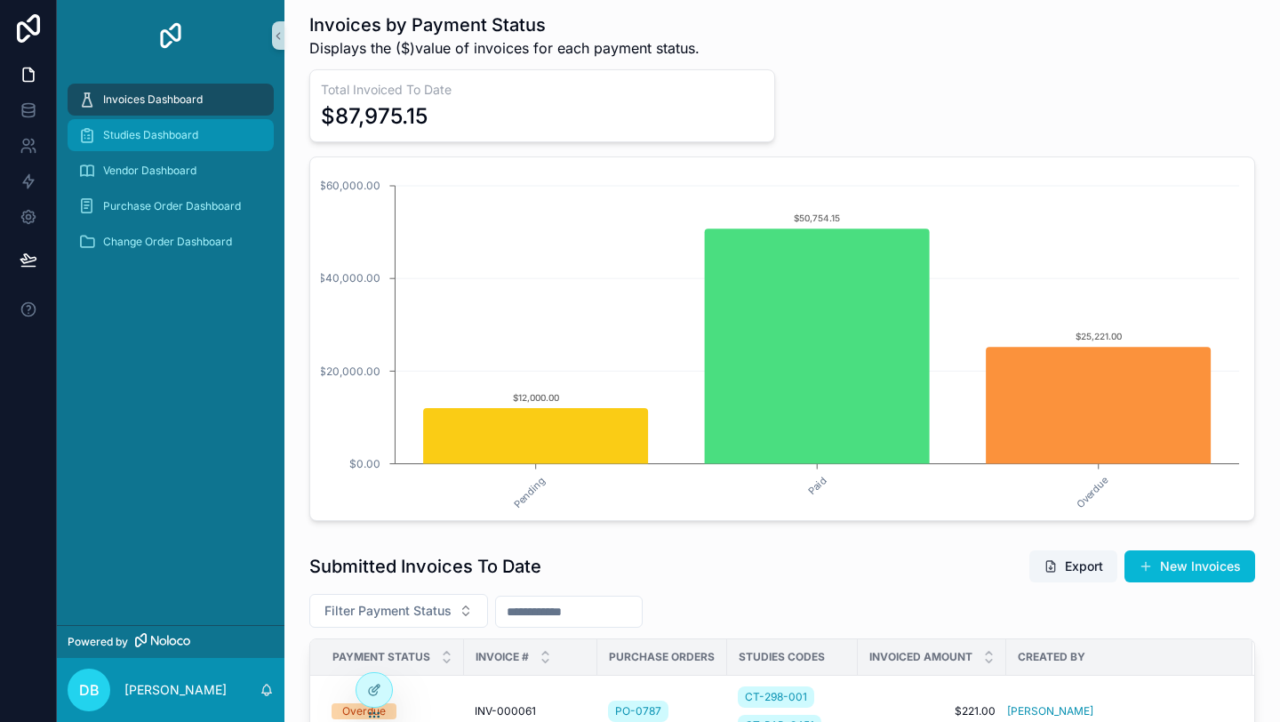
click at [132, 130] on span "Studies Dashboard" at bounding box center [150, 135] width 95 height 14
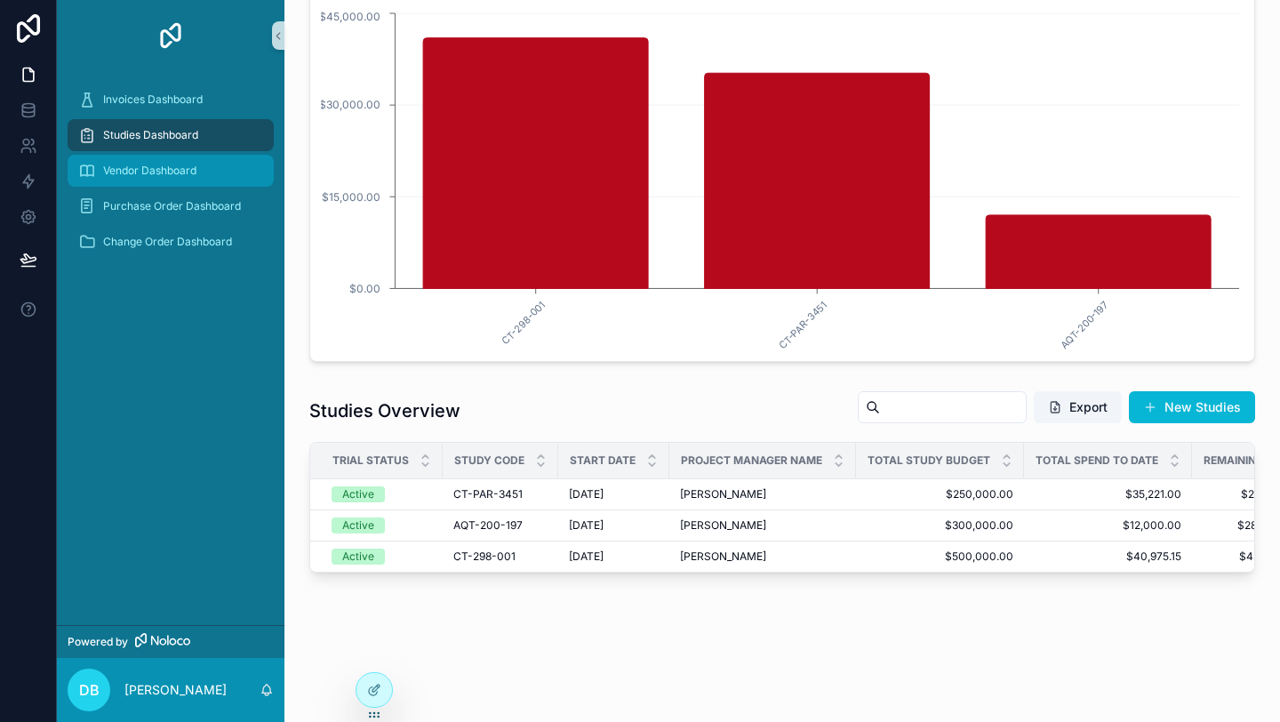
click at [201, 179] on div "Vendor Dashboard" at bounding box center [170, 170] width 185 height 28
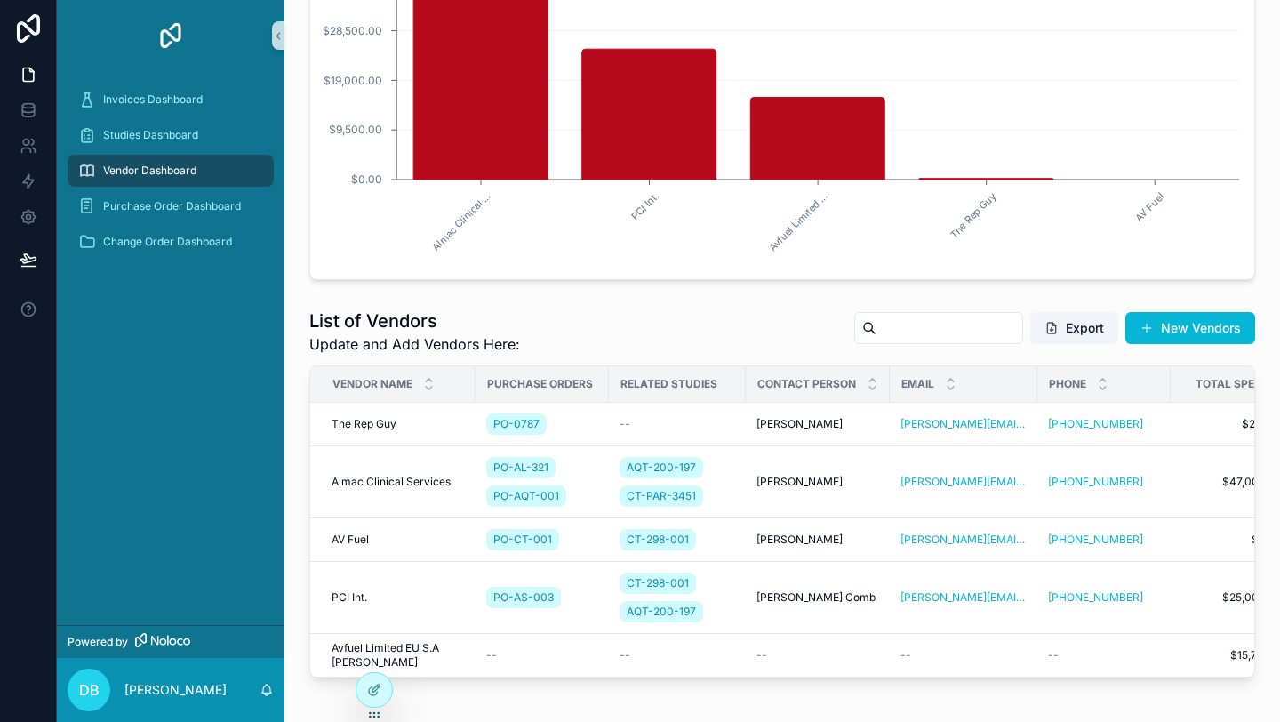
scroll to position [367, 0]
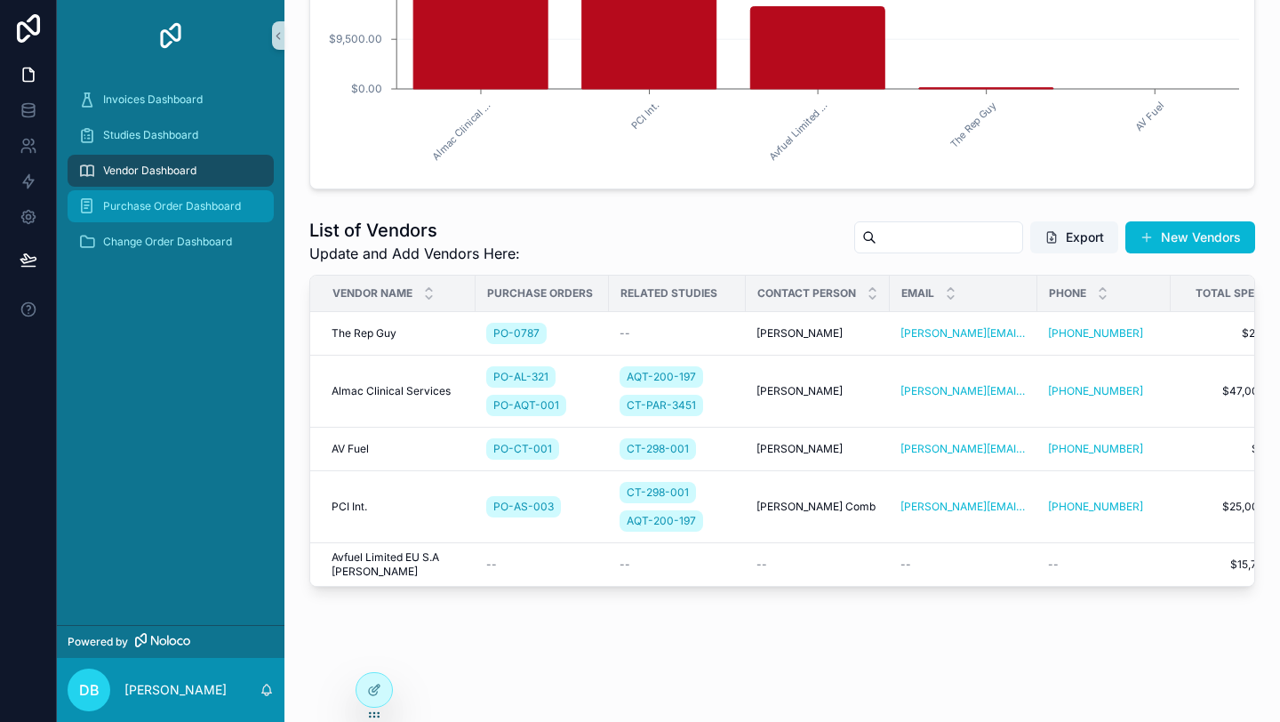
click at [156, 211] on span "Purchase Order Dashboard" at bounding box center [172, 206] width 138 height 14
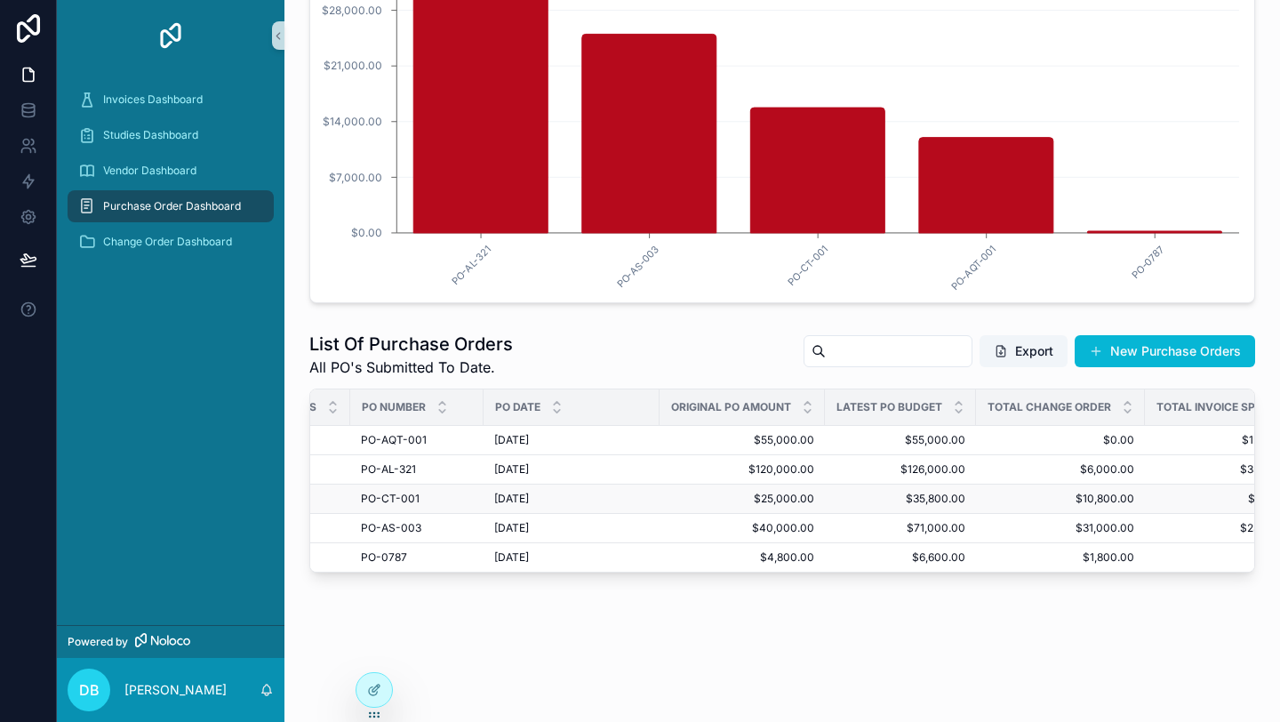
scroll to position [0, 112]
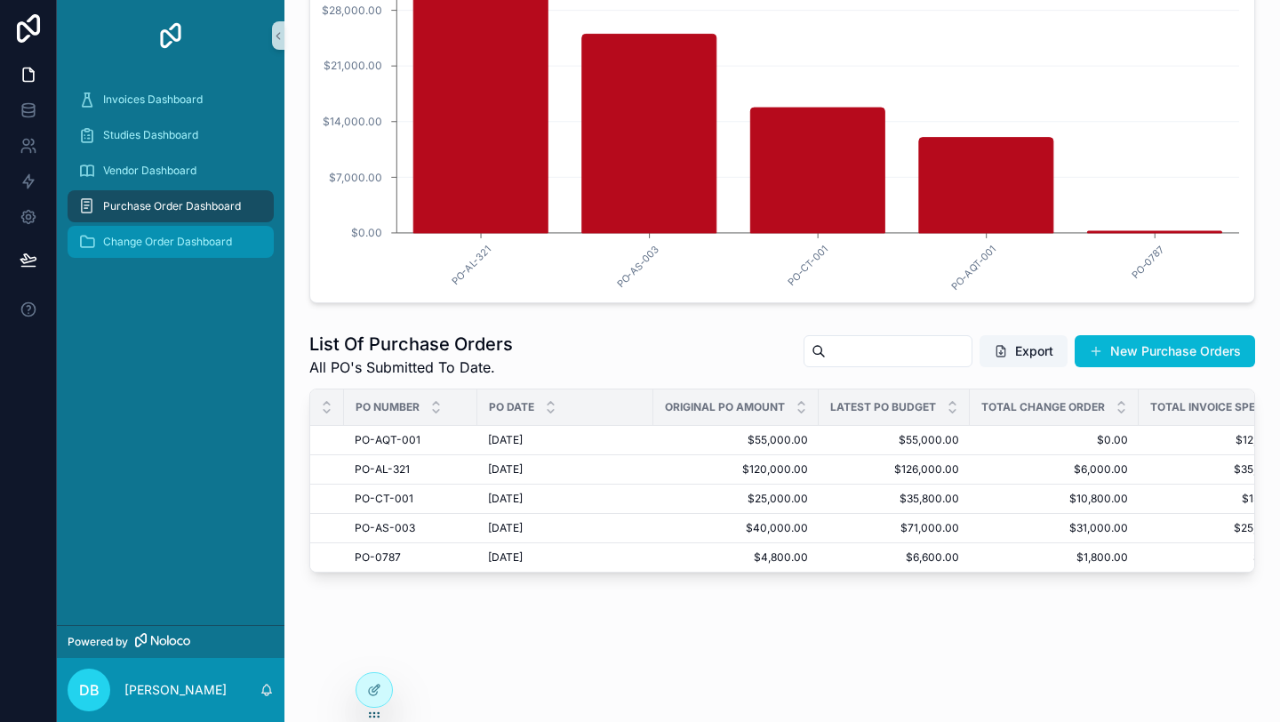
click at [131, 249] on div "Change Order Dashboard" at bounding box center [170, 242] width 185 height 28
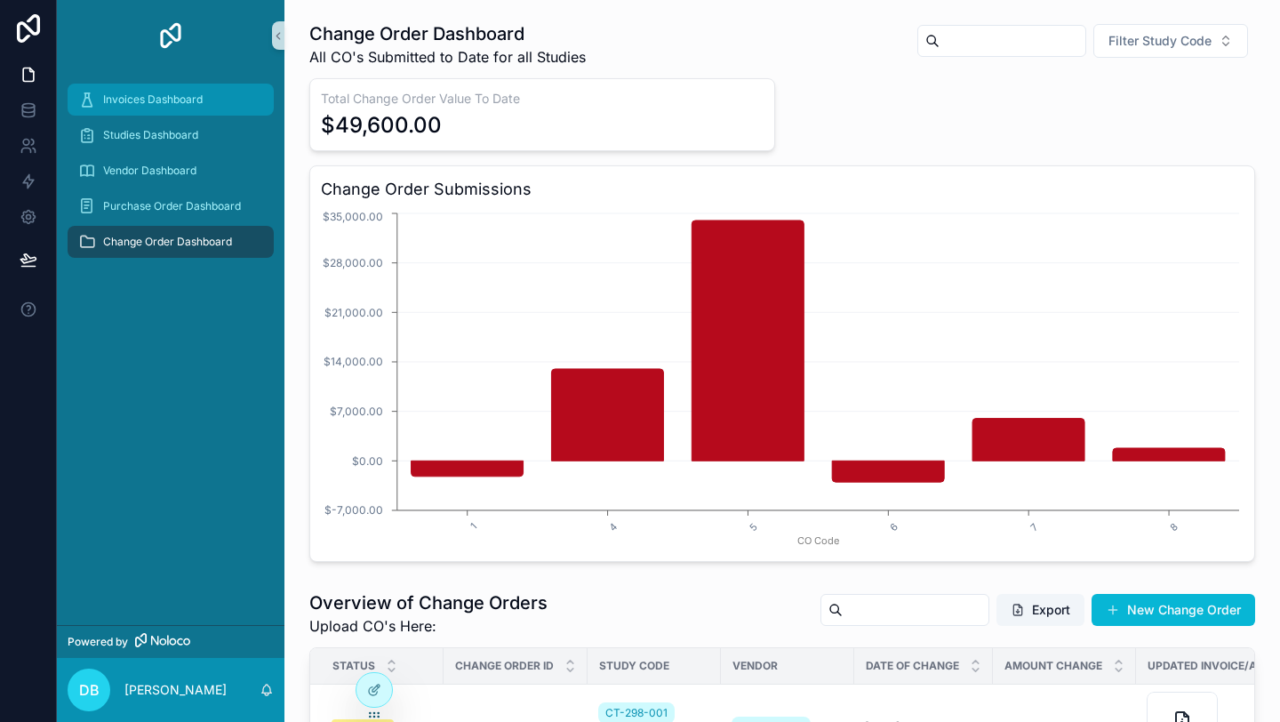
click at [145, 91] on div "Invoices Dashboard" at bounding box center [170, 99] width 185 height 28
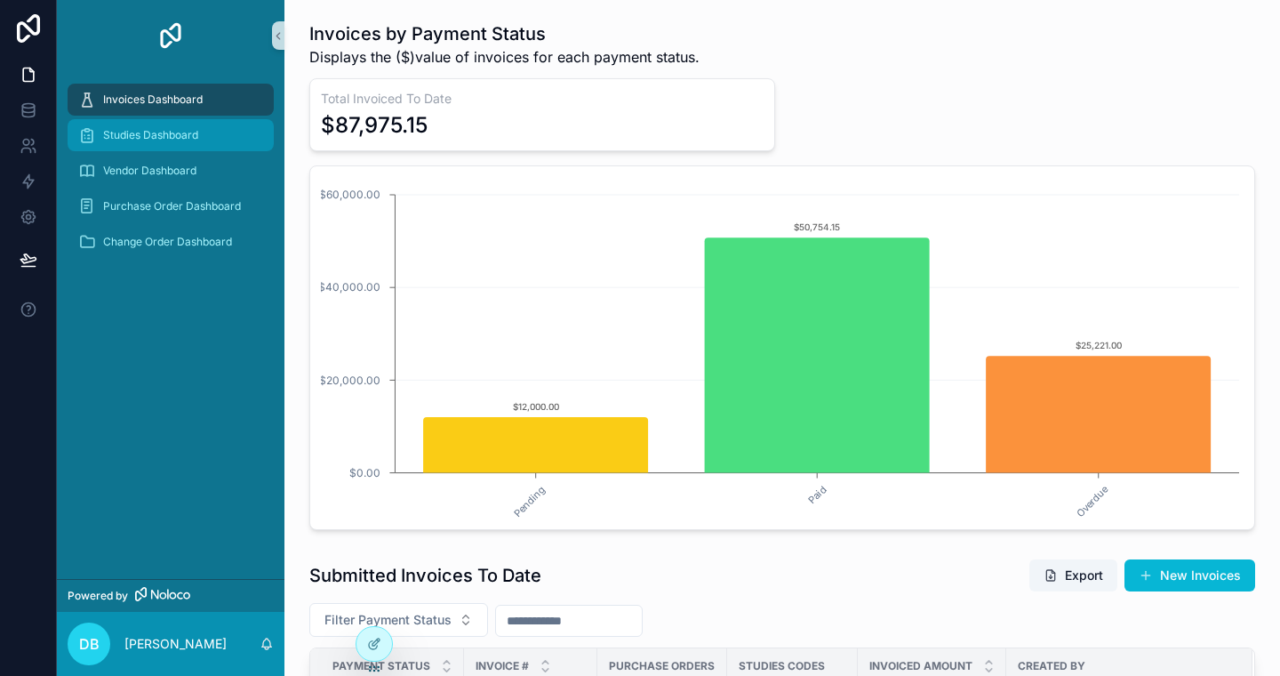
click at [173, 131] on span "Studies Dashboard" at bounding box center [150, 135] width 95 height 14
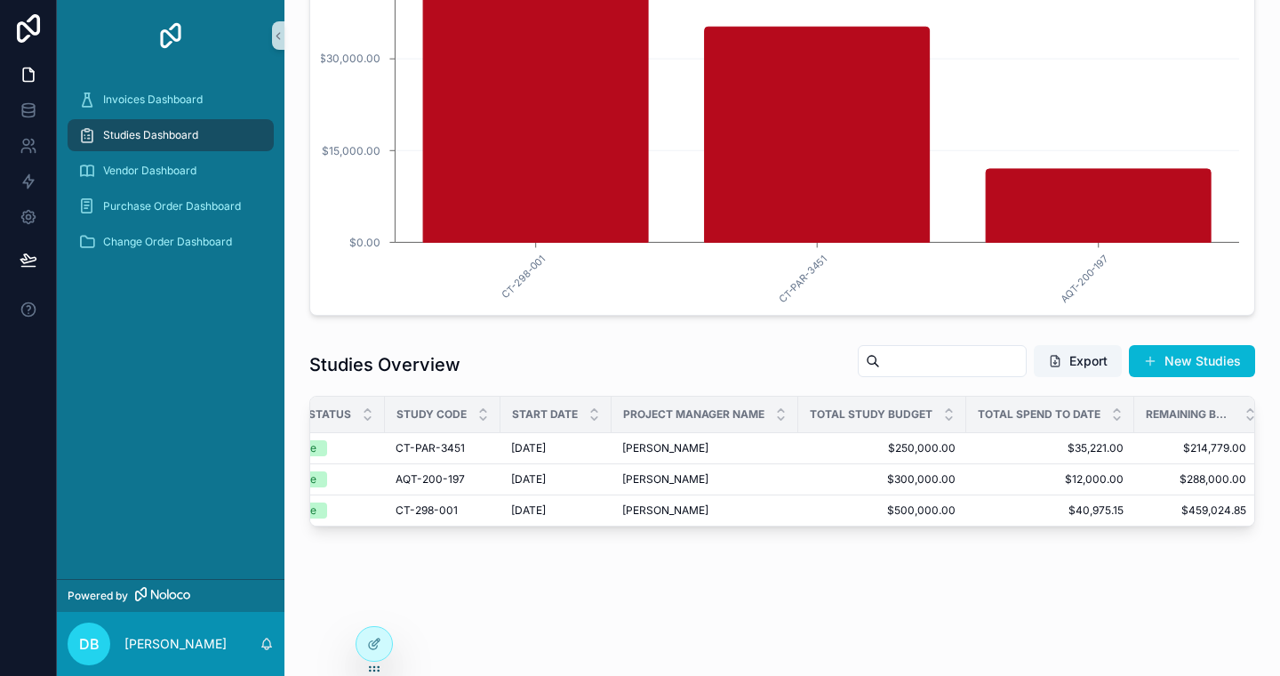
scroll to position [0, 69]
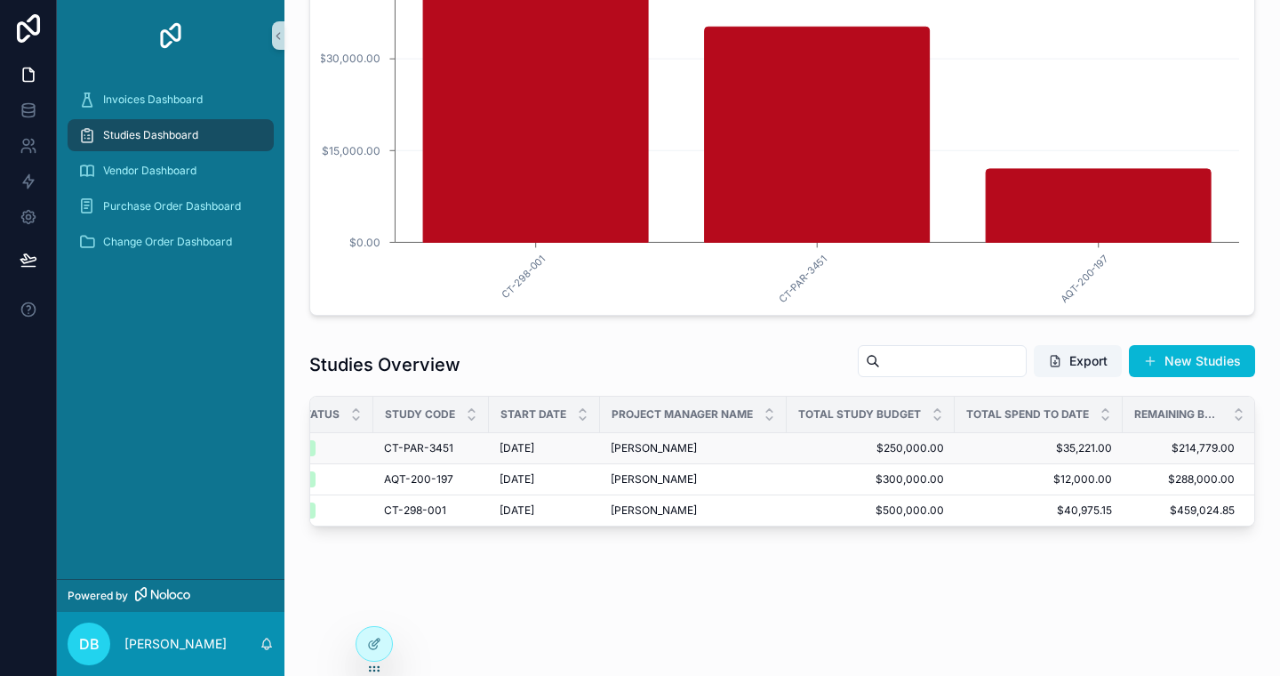
click at [724, 446] on div "[PERSON_NAME] [PERSON_NAME]" at bounding box center [693, 448] width 165 height 14
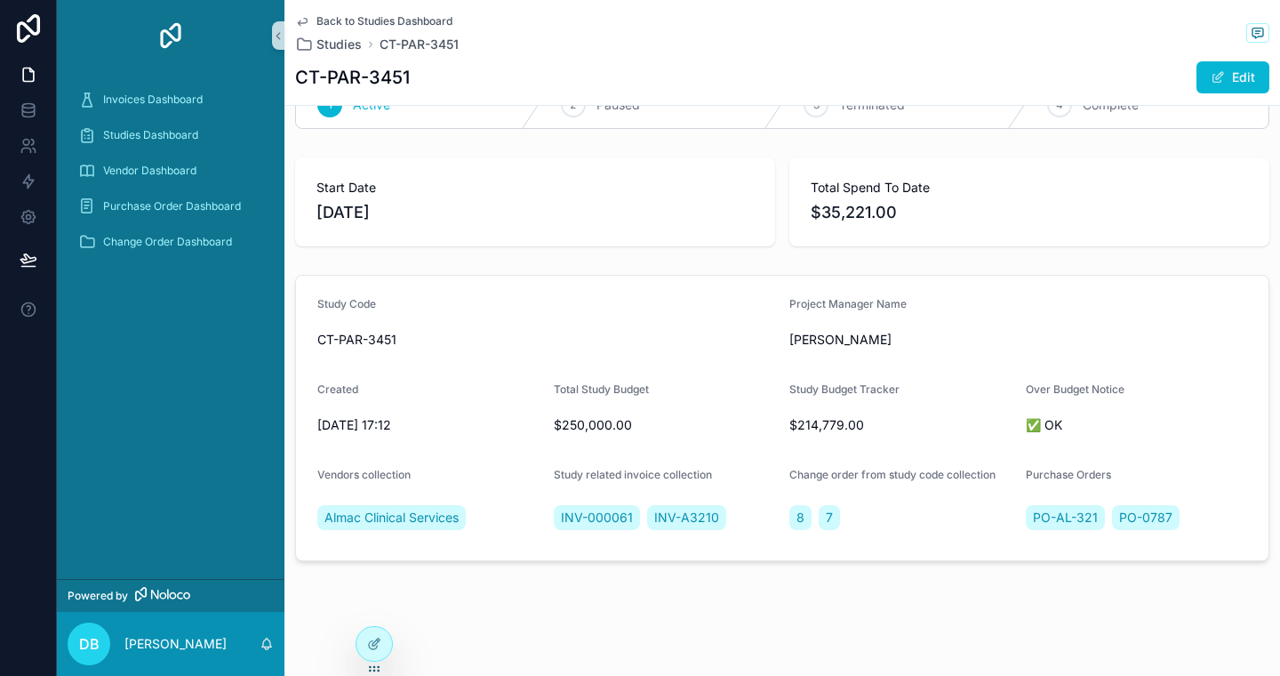
scroll to position [60, 0]
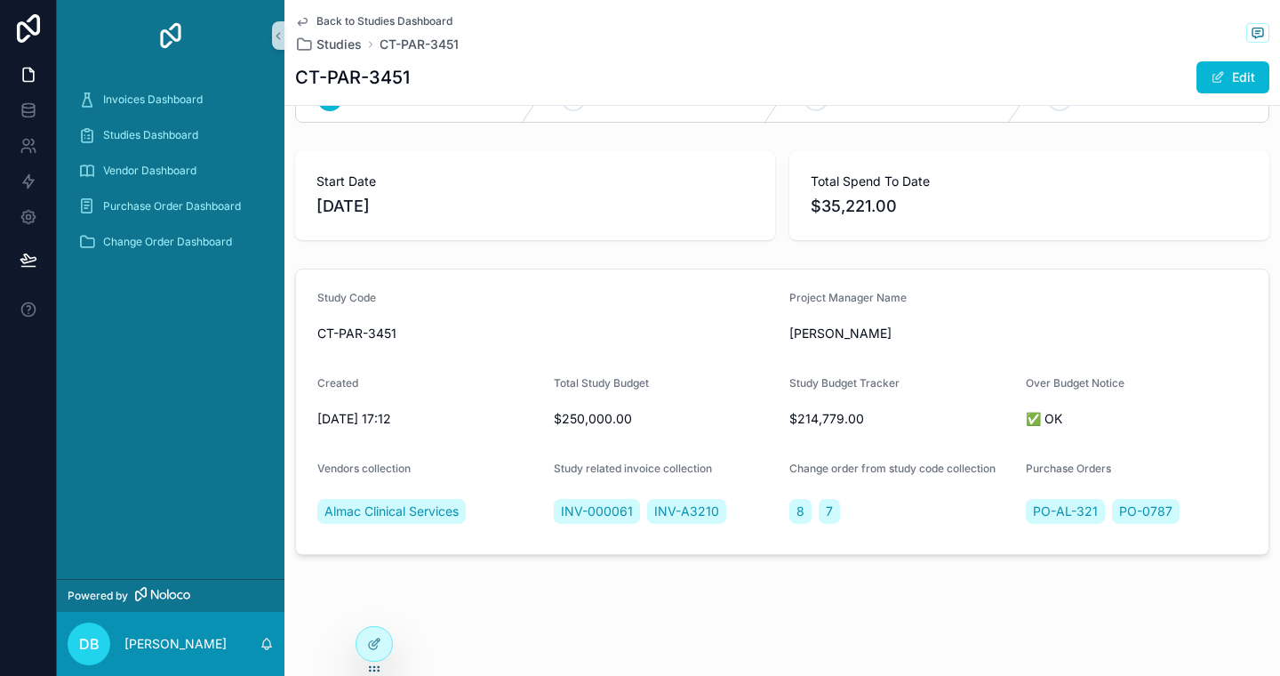
click at [315, 21] on link "Back to Studies Dashboard" at bounding box center [373, 21] width 157 height 14
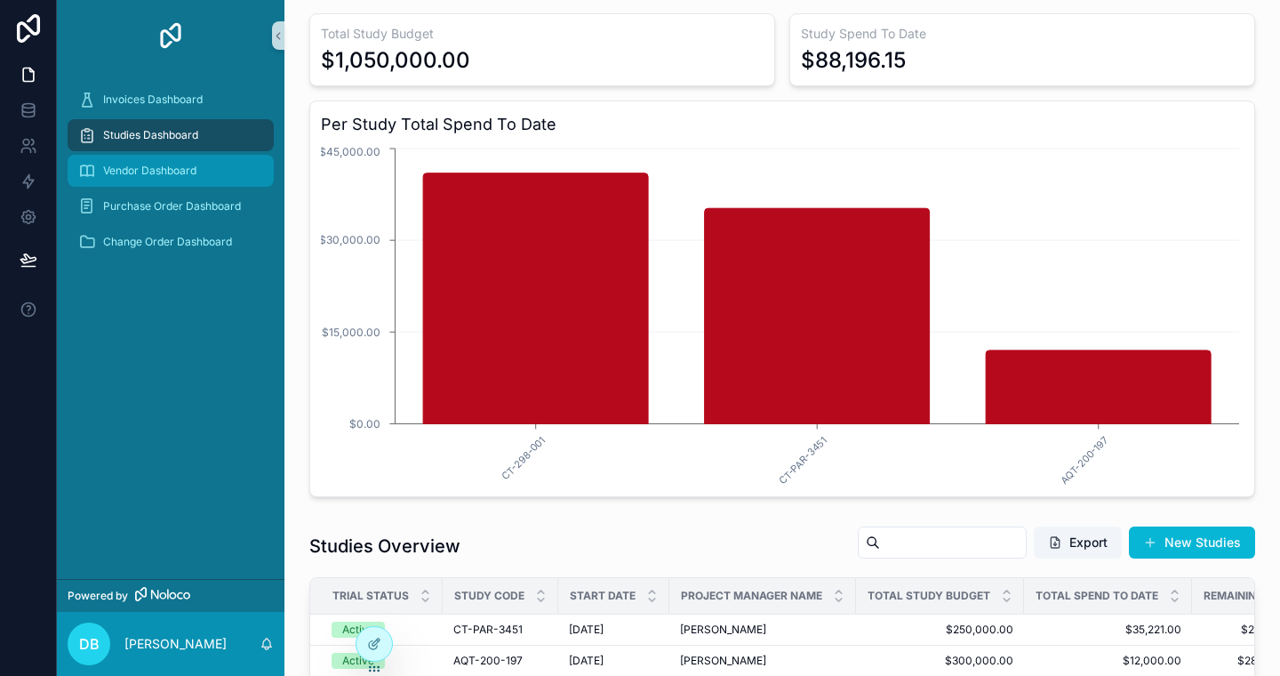
click at [180, 170] on span "Vendor Dashboard" at bounding box center [149, 171] width 93 height 14
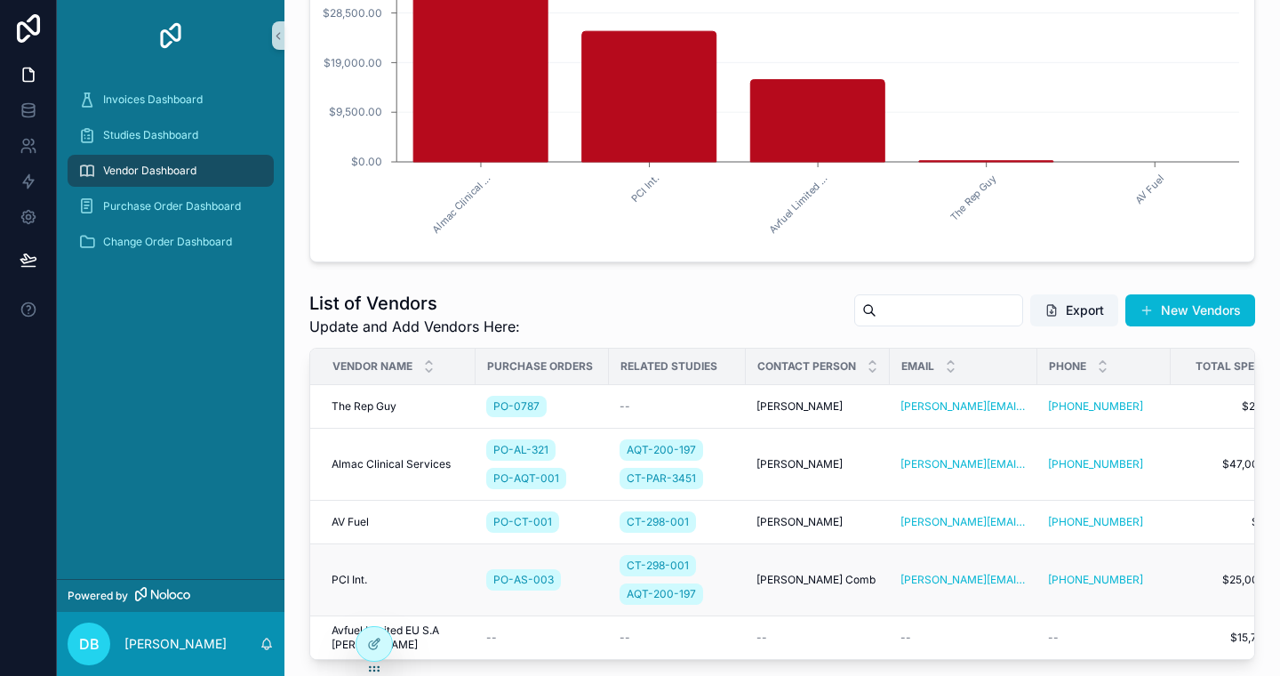
click at [376, 576] on div "PCI Int. PCI Int." at bounding box center [398, 579] width 133 height 14
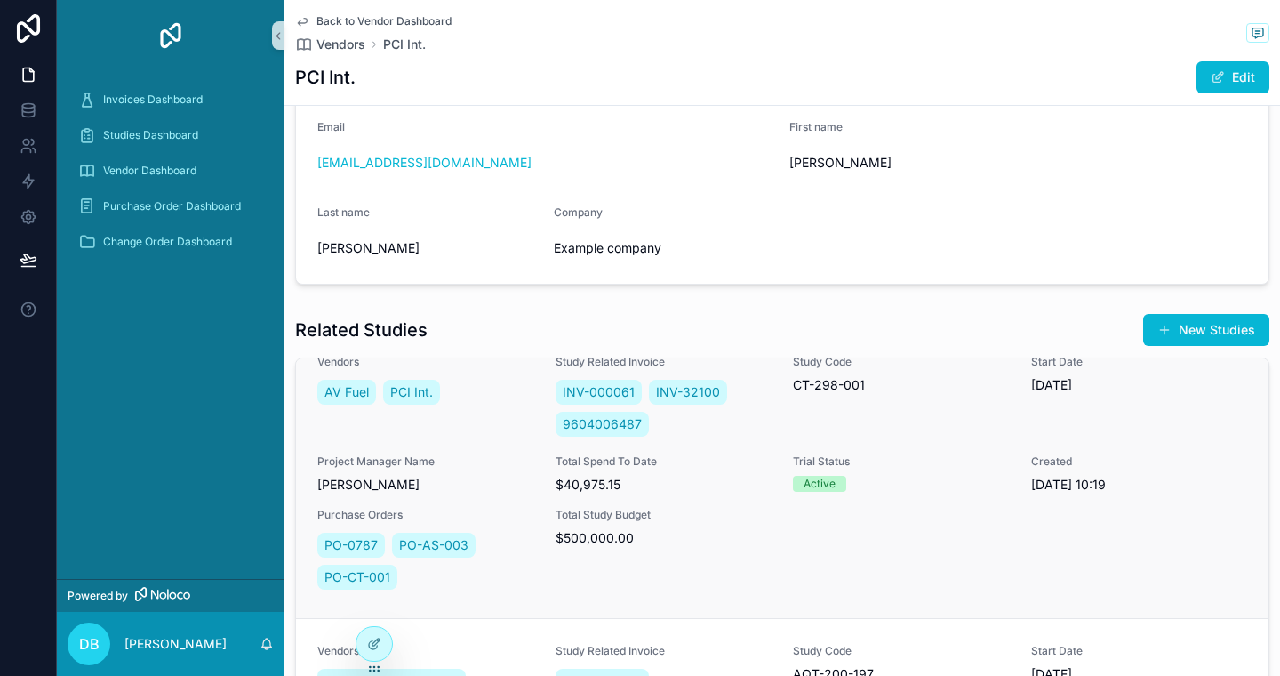
scroll to position [83, 0]
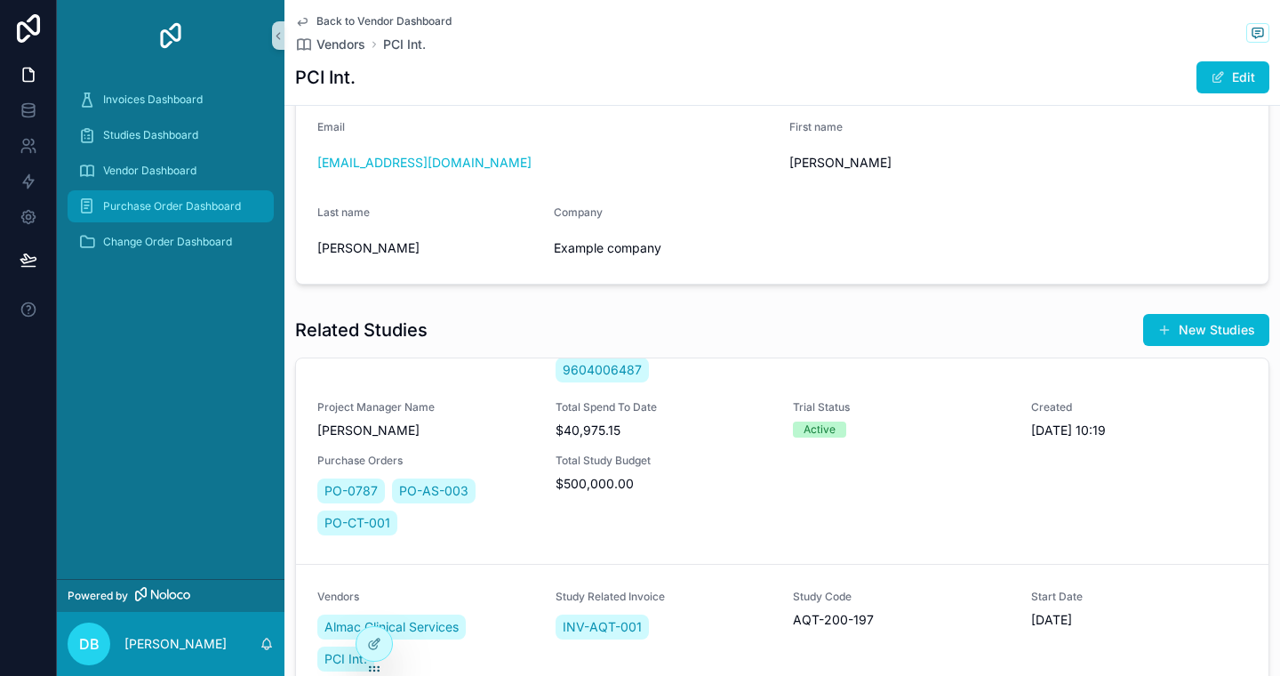
click at [140, 202] on span "Purchase Order Dashboard" at bounding box center [172, 206] width 138 height 14
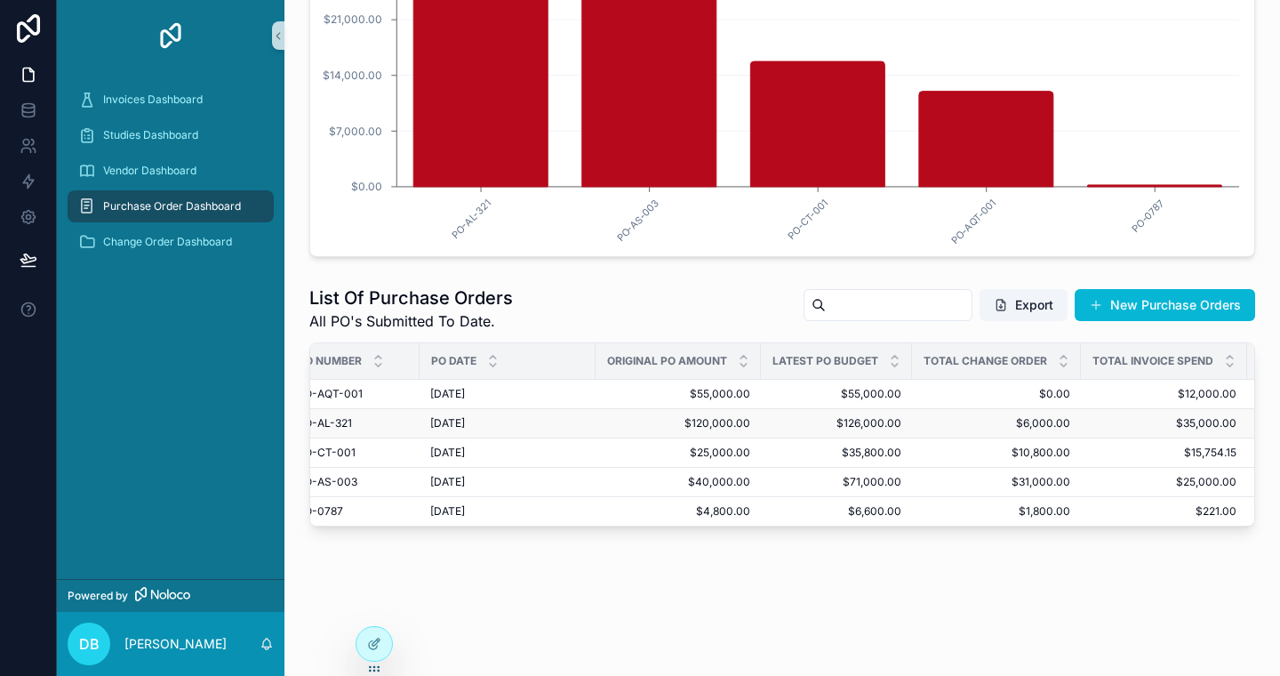
scroll to position [0, 172]
click at [206, 240] on span "Change Order Dashboard" at bounding box center [167, 242] width 129 height 14
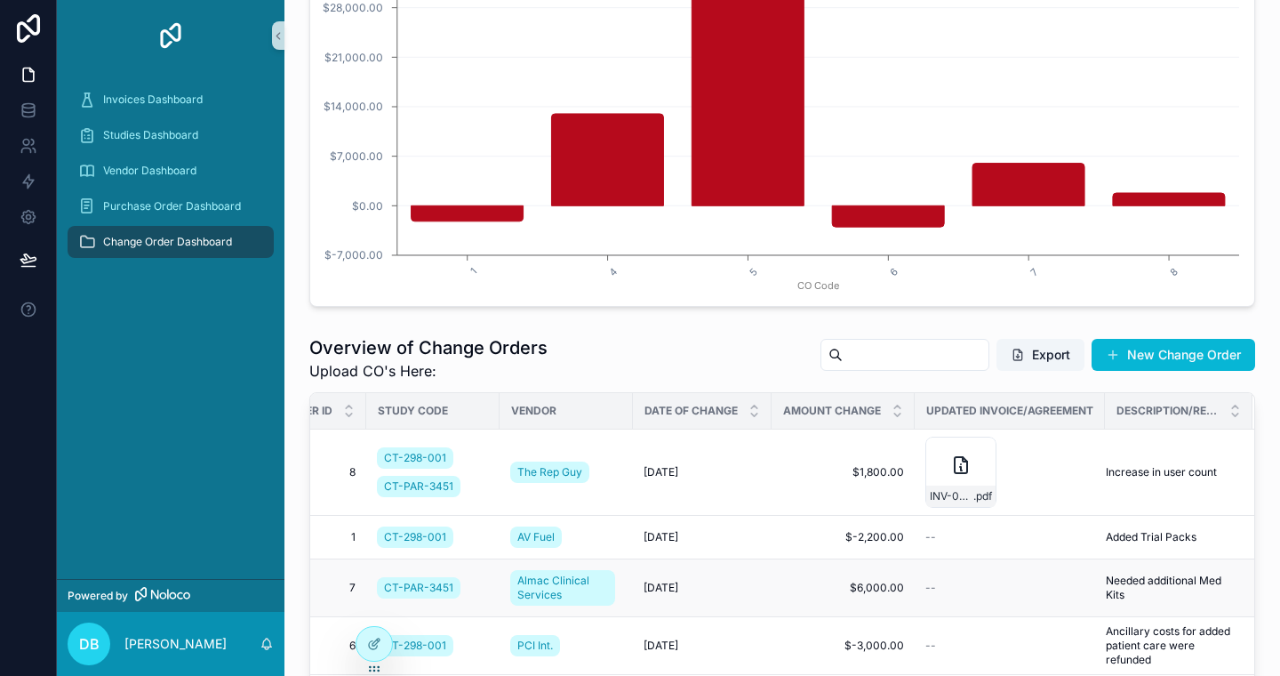
scroll to position [253, 0]
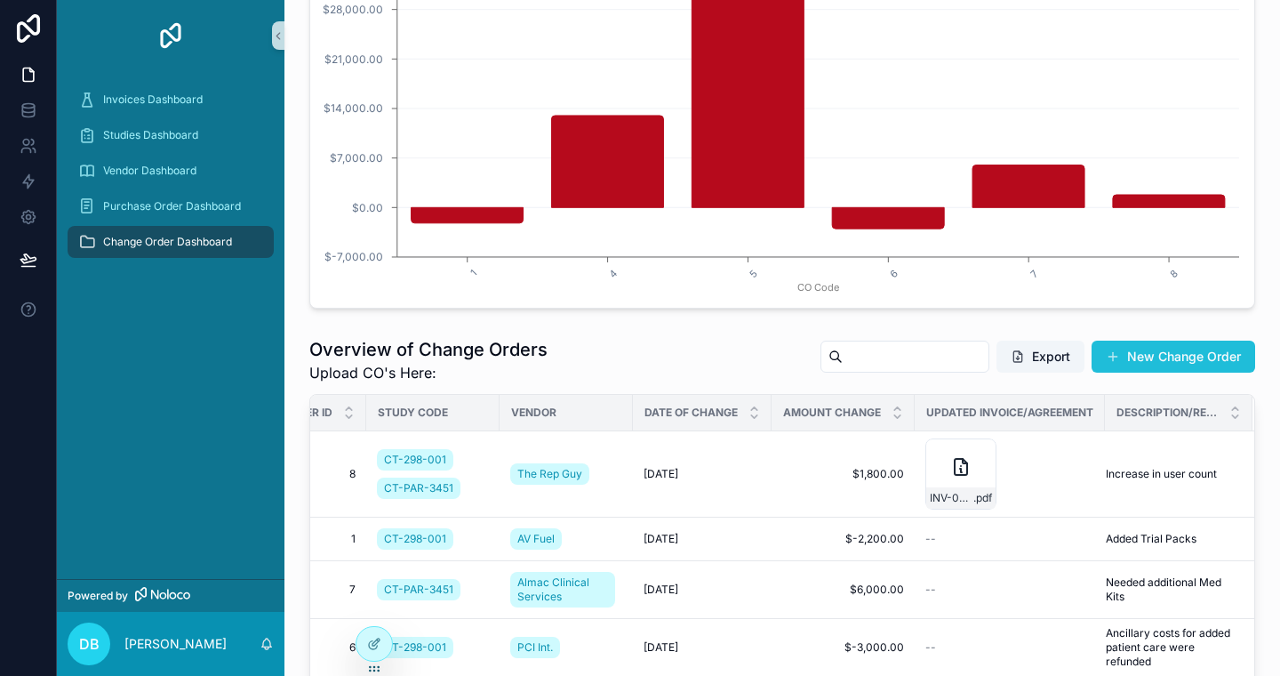
click at [1123, 359] on button "New Change Order" at bounding box center [1174, 356] width 164 height 32
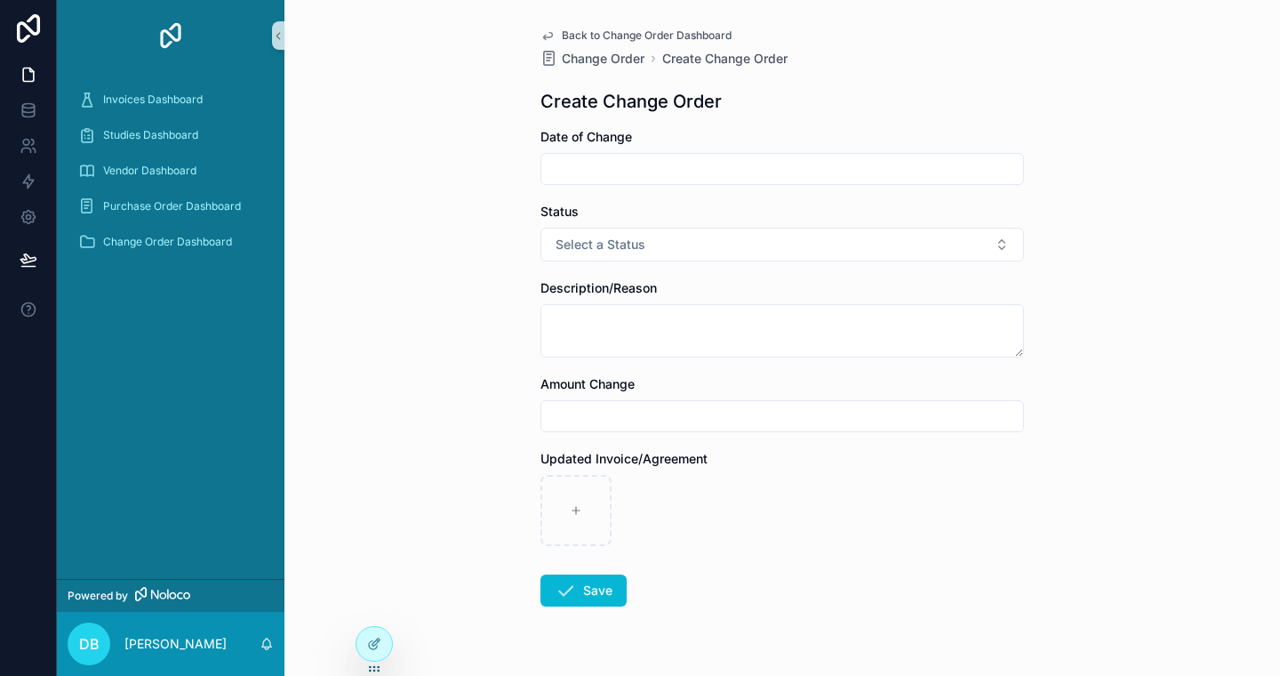
click at [564, 34] on span "Back to Change Order Dashboard" at bounding box center [647, 35] width 170 height 14
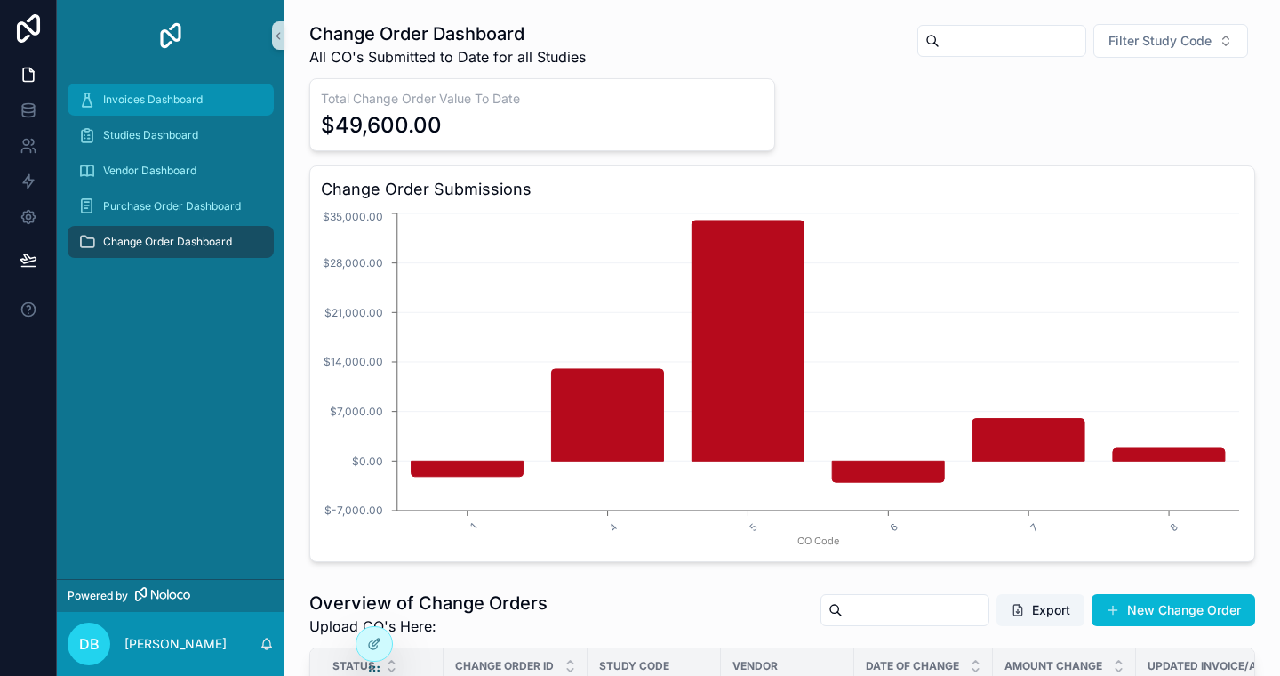
click at [181, 100] on span "Invoices Dashboard" at bounding box center [153, 99] width 100 height 14
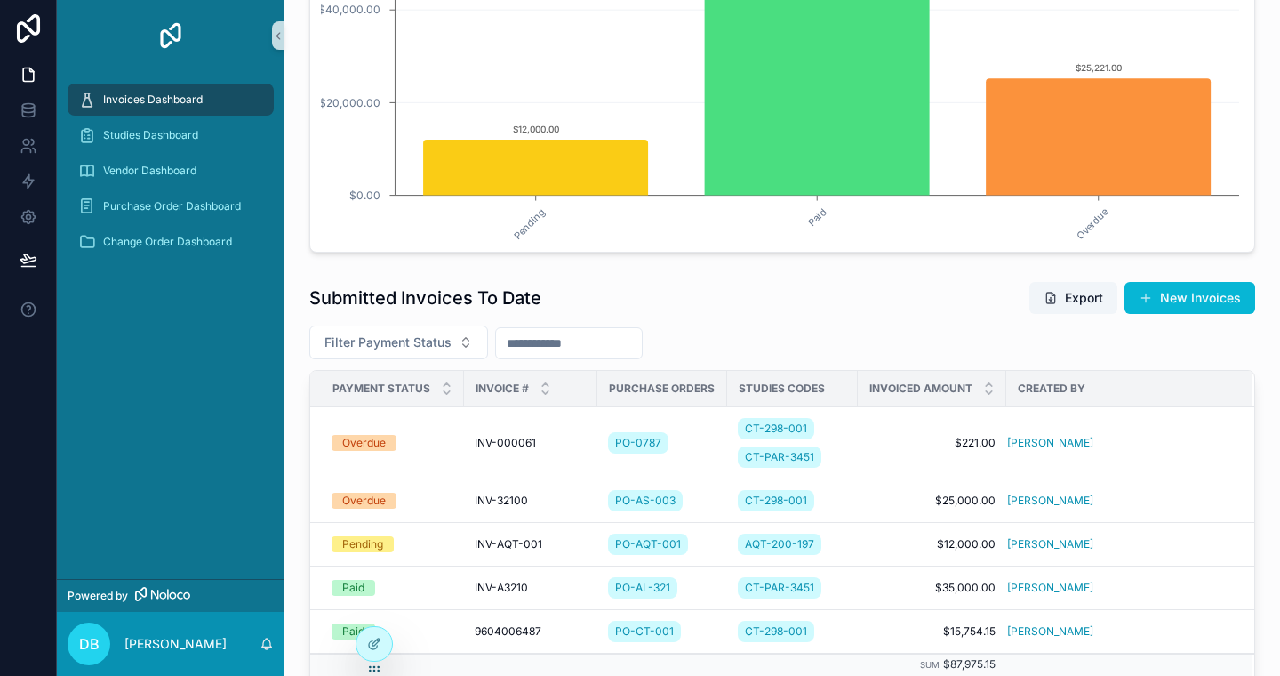
scroll to position [310, 0]
